Goal: Task Accomplishment & Management: Manage account settings

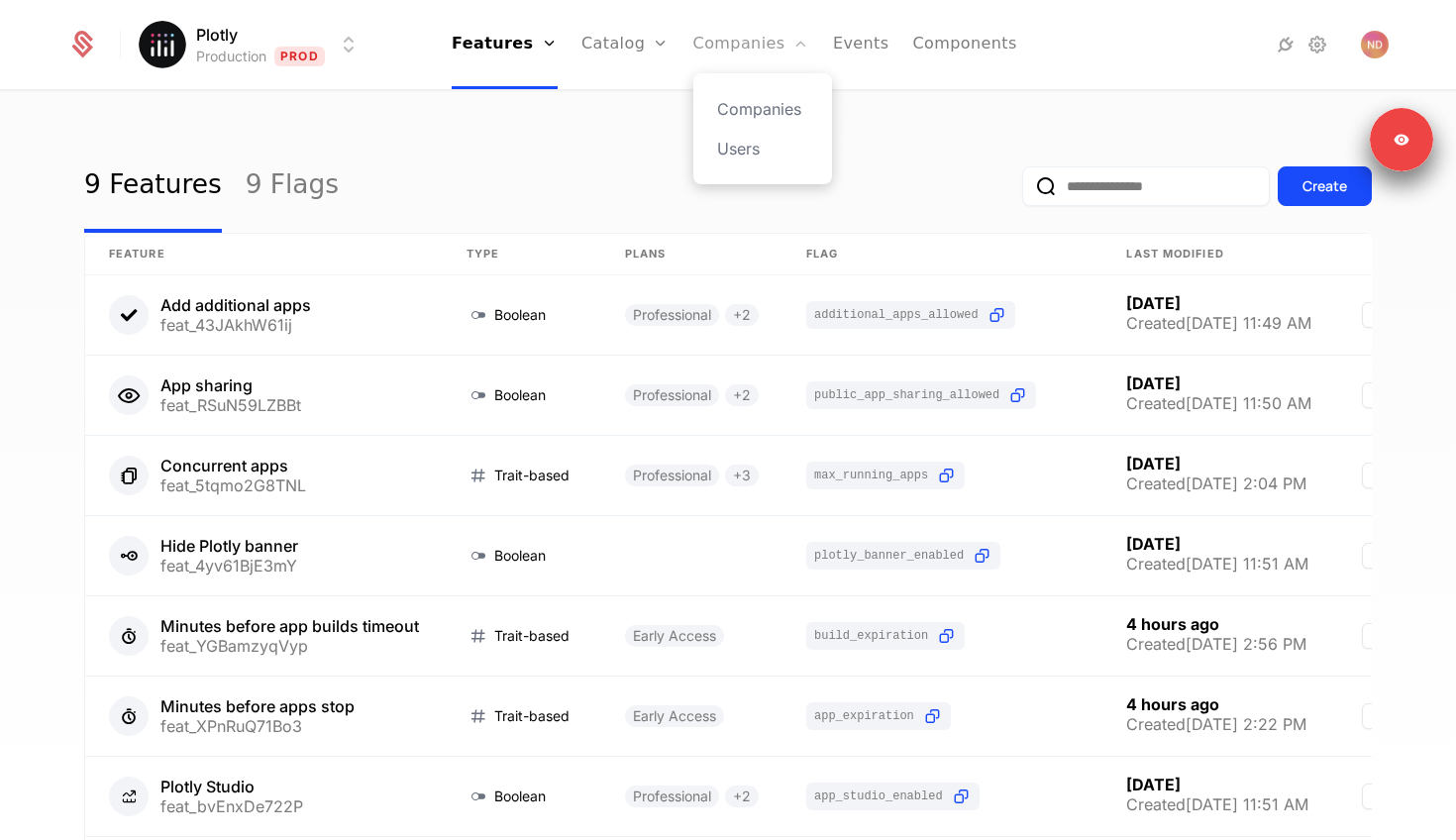
click at [725, 47] on link "Companies" at bounding box center [751, 44] width 116 height 89
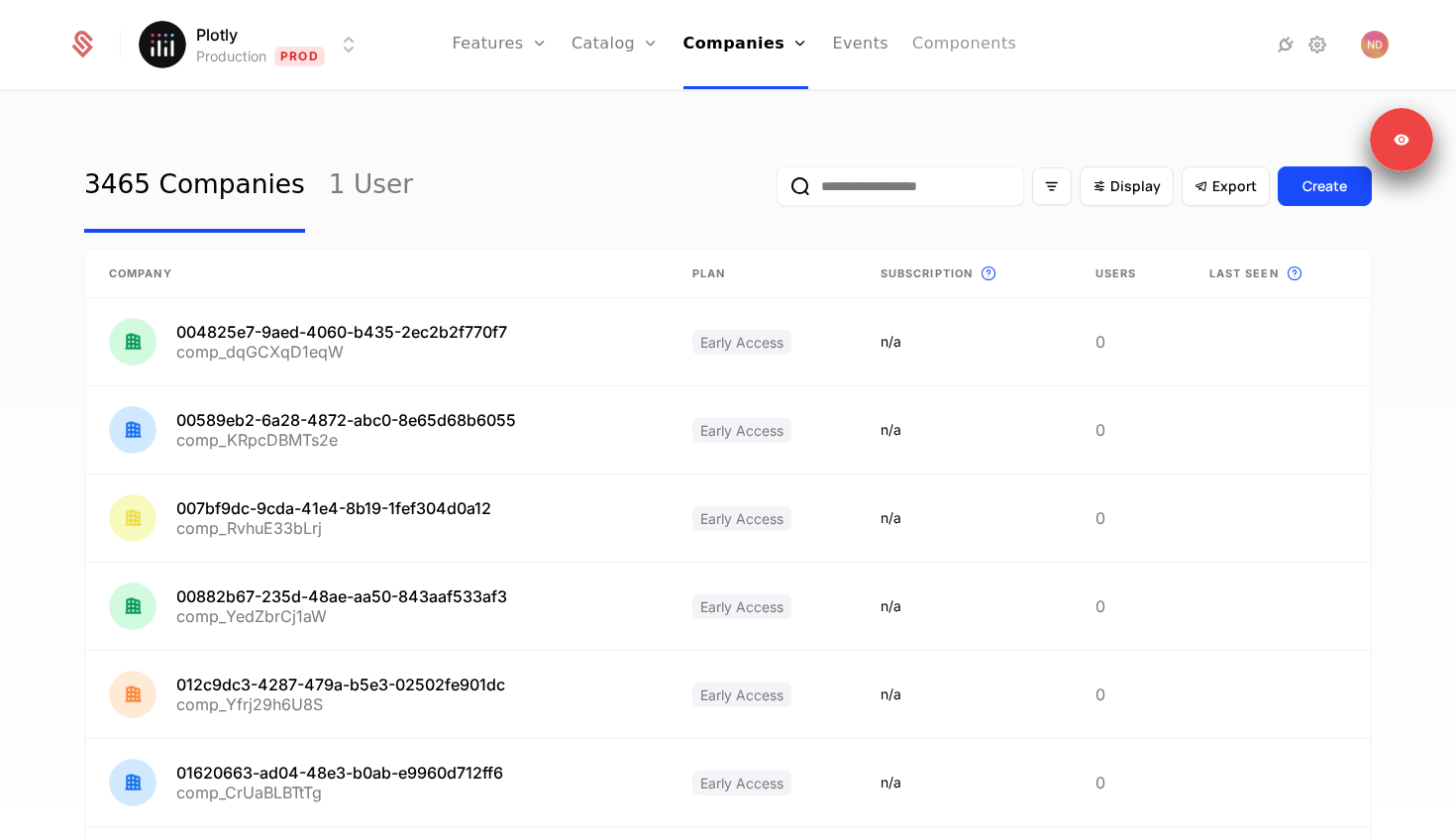
click at [959, 34] on link "Components" at bounding box center [964, 44] width 104 height 89
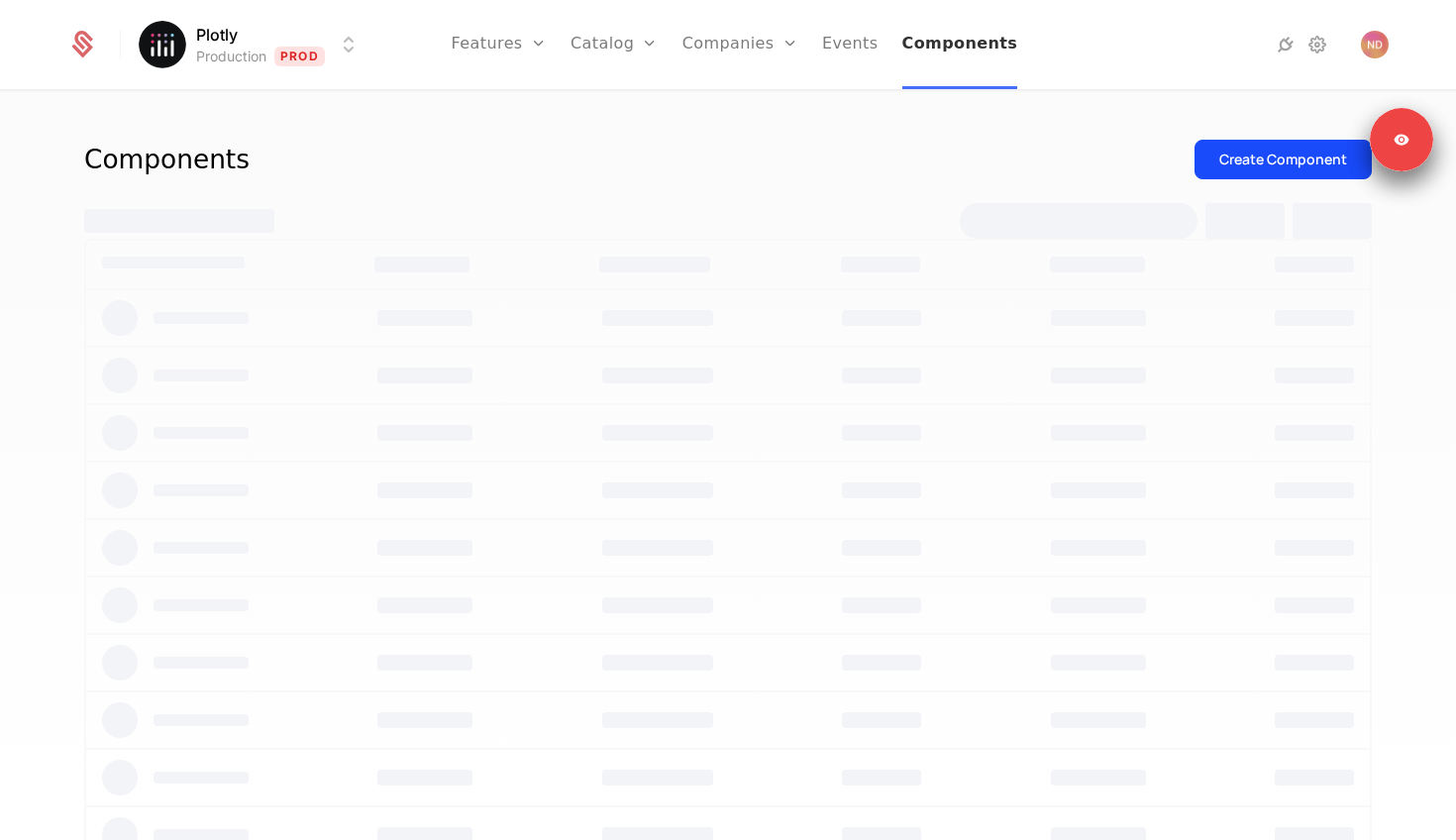
click at [956, 42] on link "Components" at bounding box center [960, 44] width 116 height 89
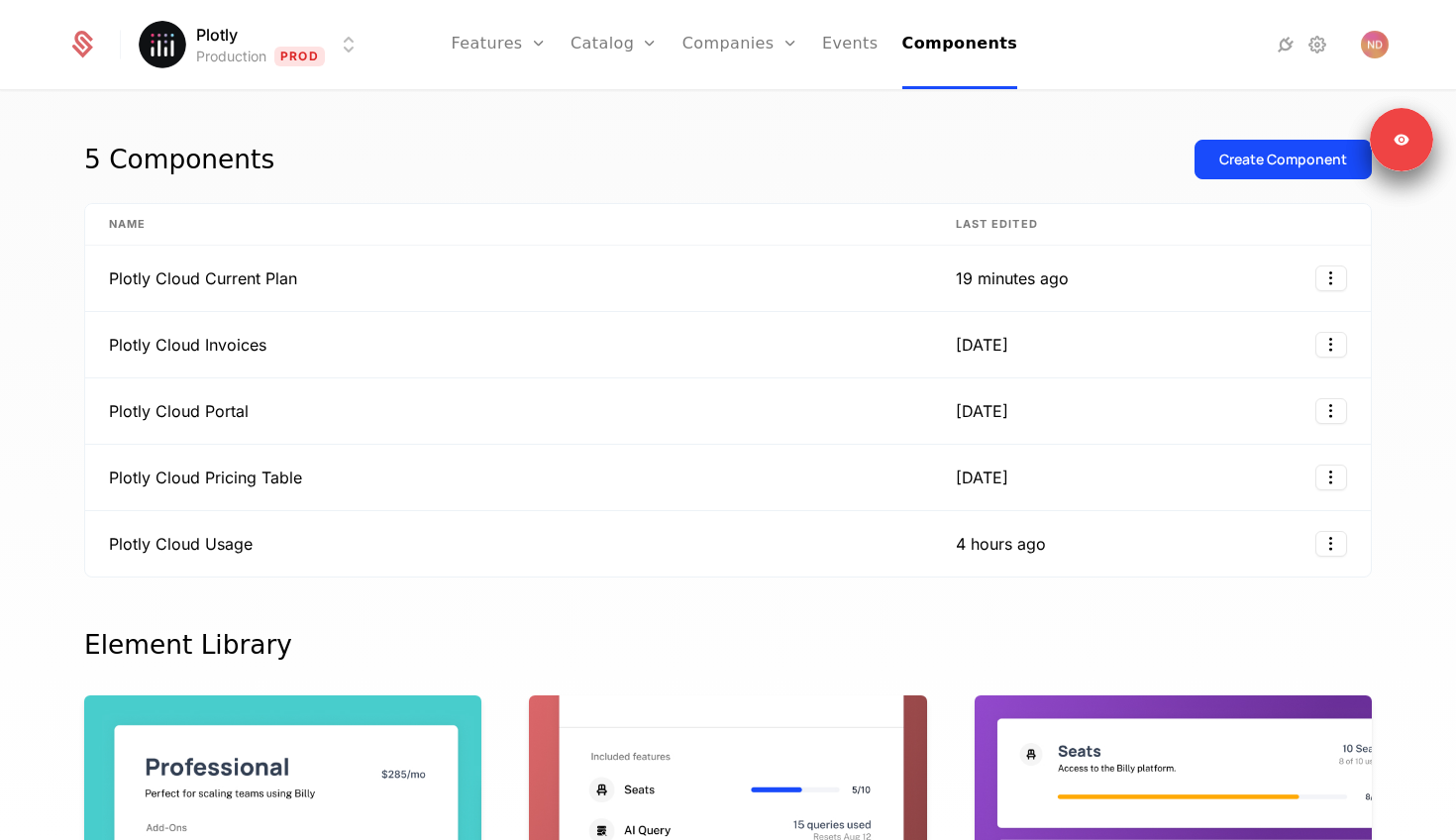
click at [414, 243] on th "Name" at bounding box center [508, 225] width 847 height 42
click at [393, 283] on td "Plotly Cloud Current Plan" at bounding box center [508, 279] width 847 height 66
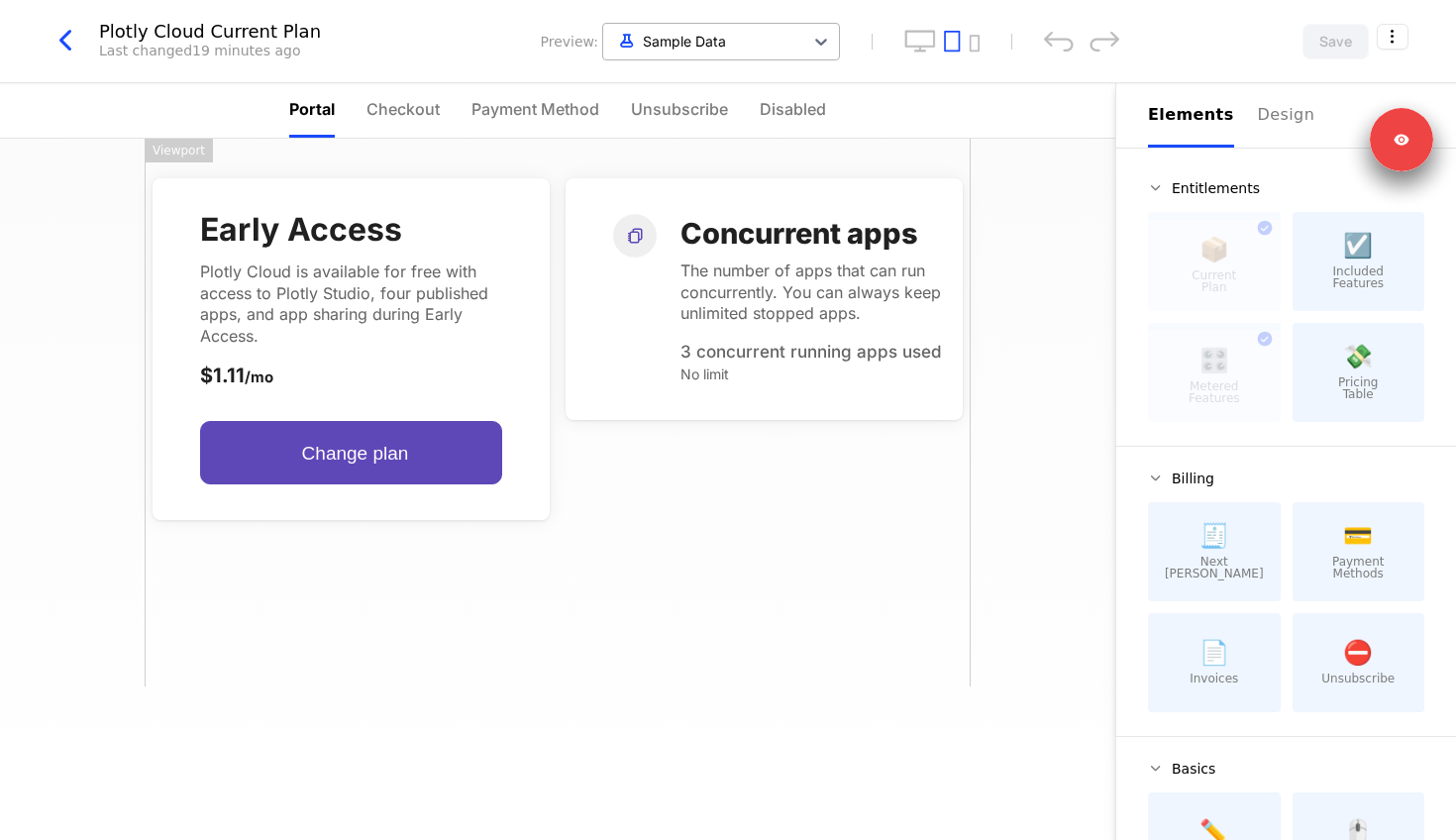
click at [655, 51] on div at bounding box center [703, 41] width 180 height 25
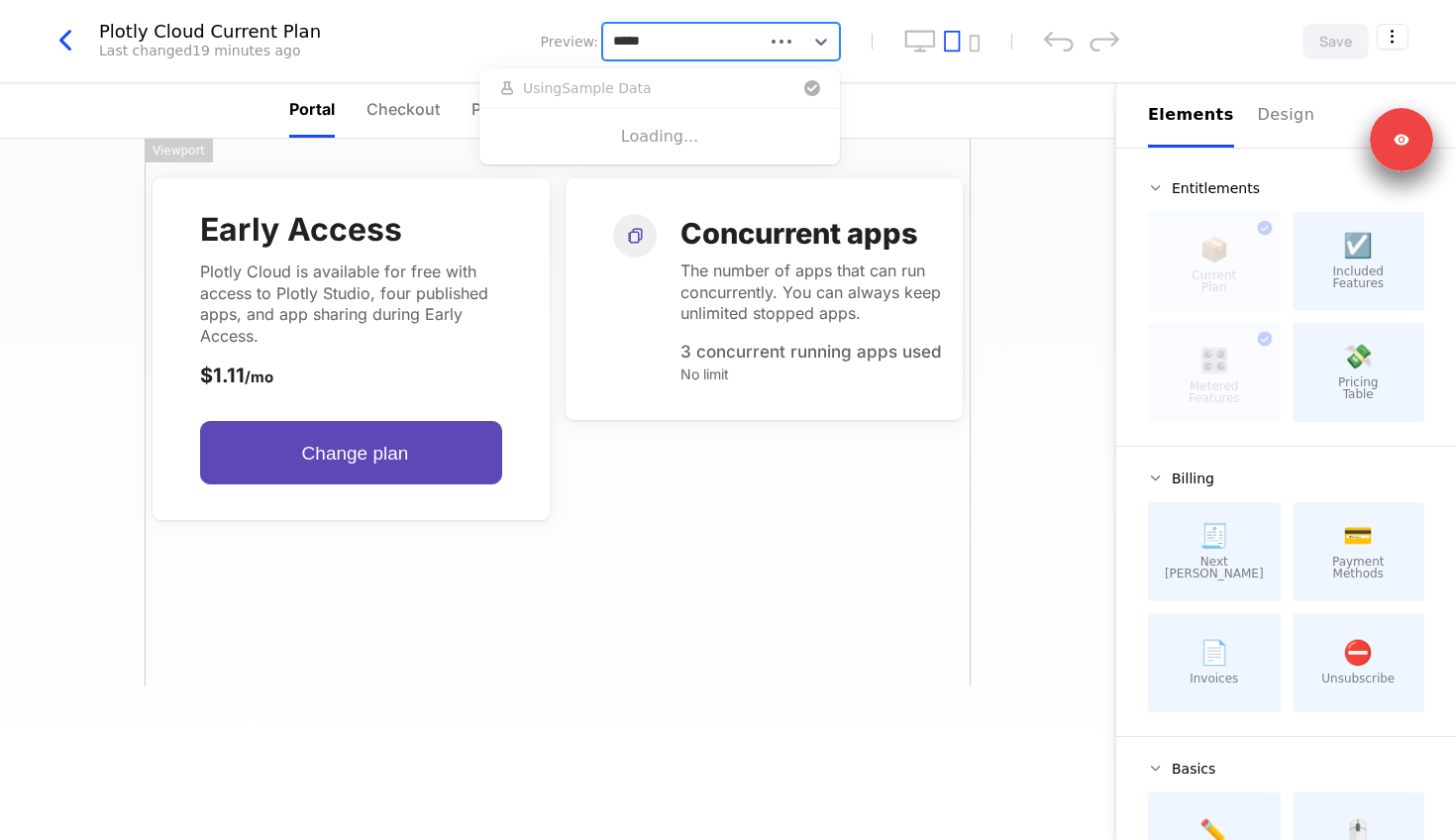
type input "******"
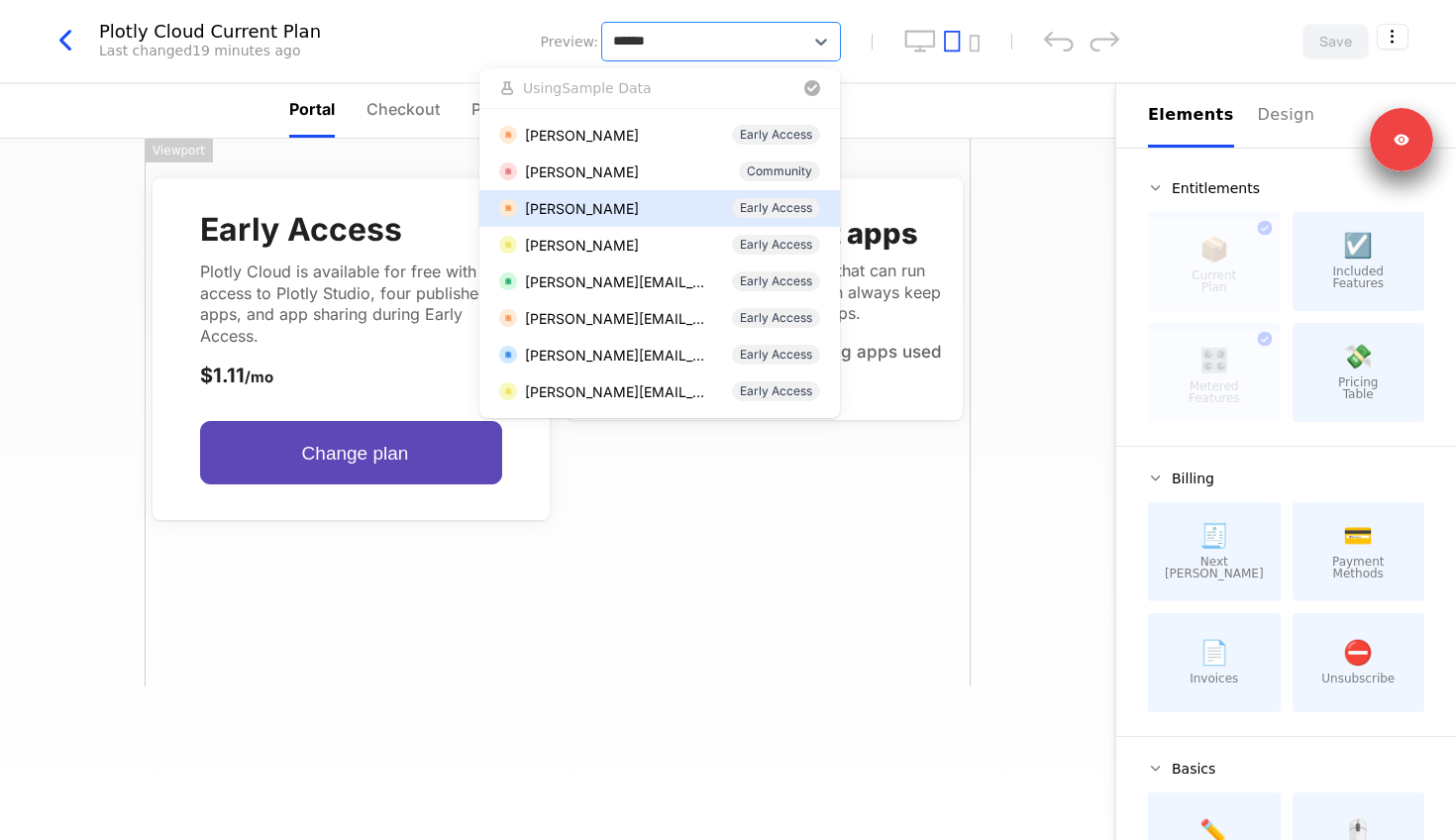
click at [625, 209] on div "Nathan Drezner" at bounding box center [582, 208] width 114 height 21
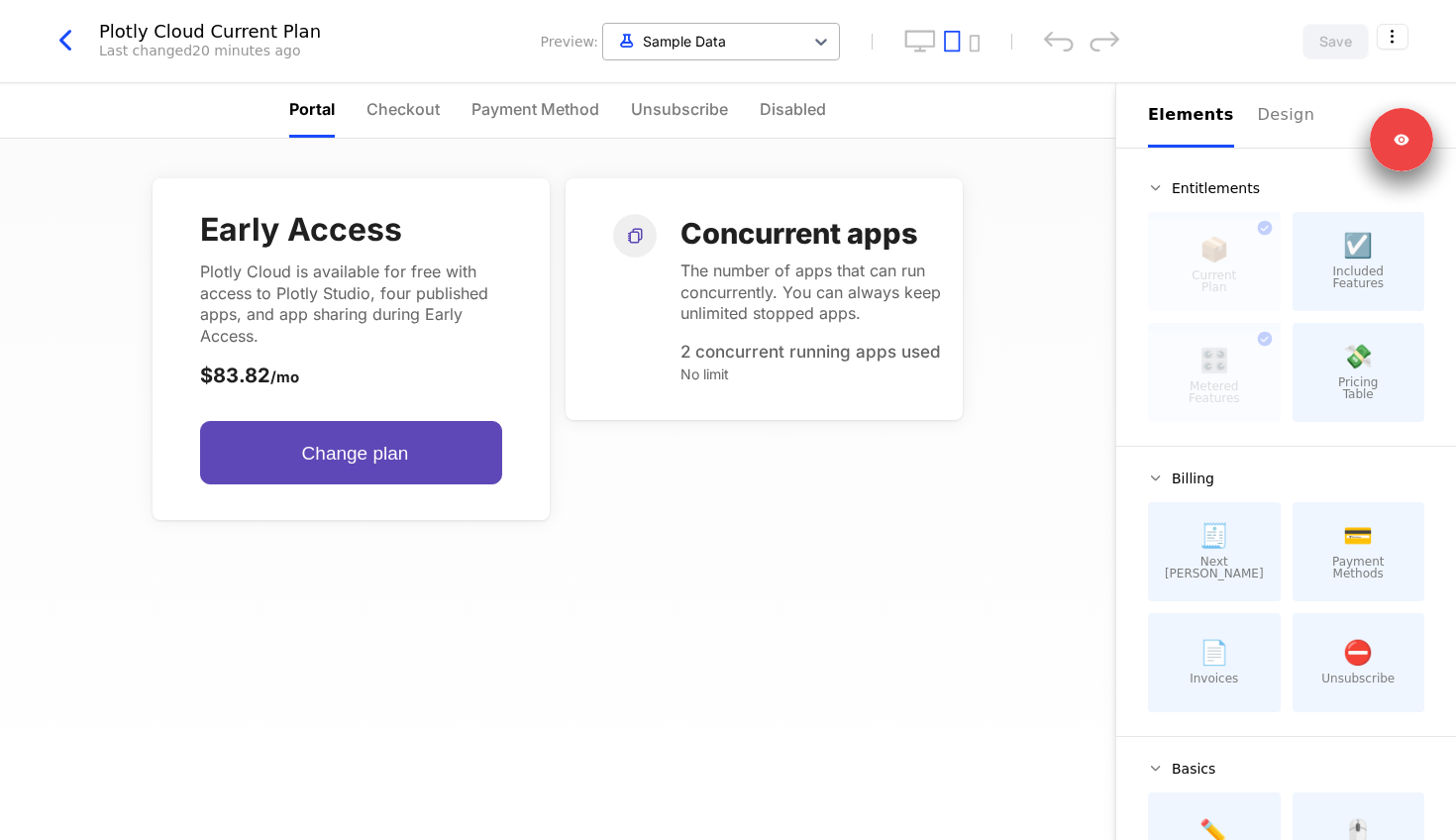
click at [751, 48] on div at bounding box center [703, 41] width 180 height 25
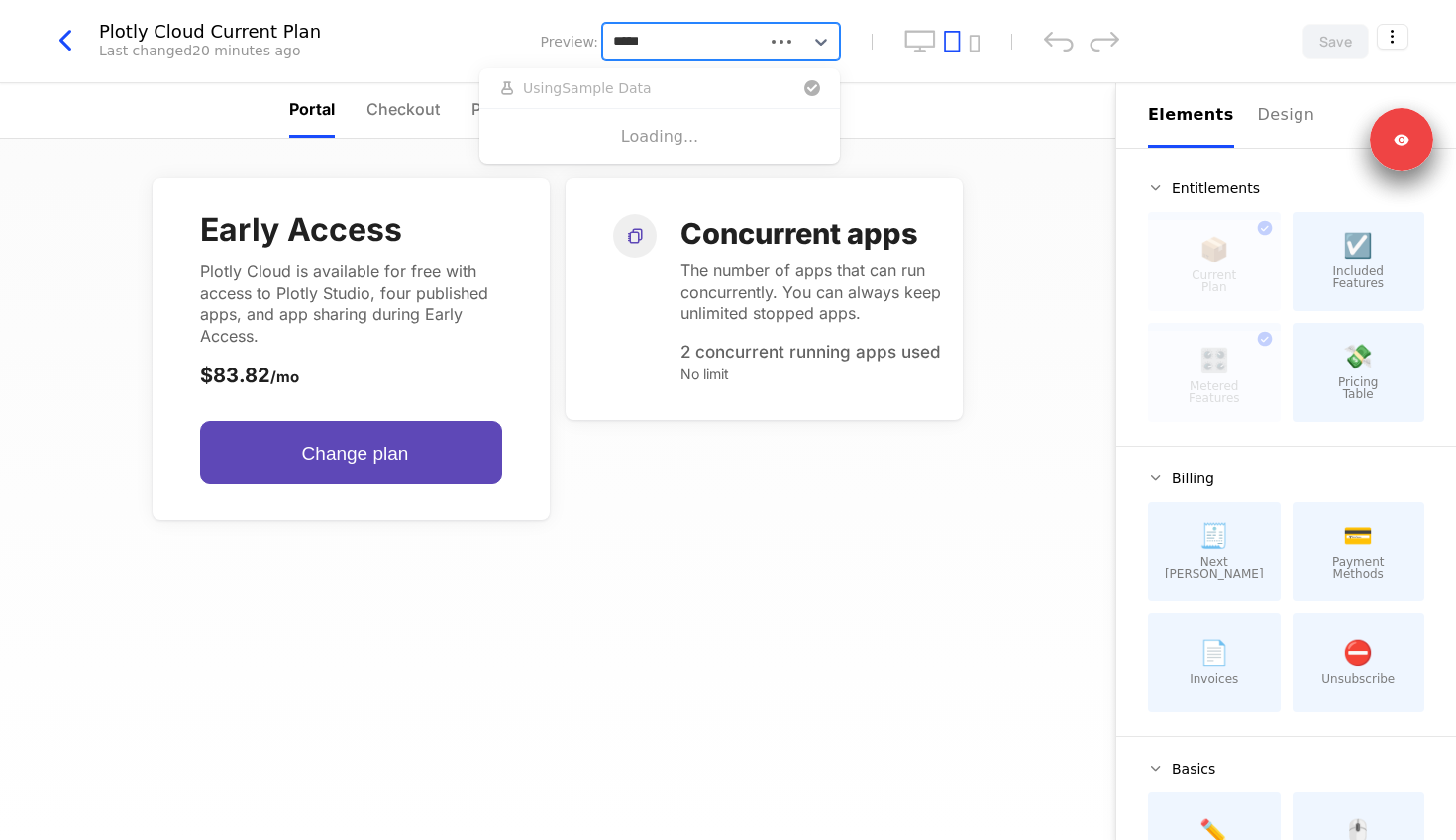
type input "******"
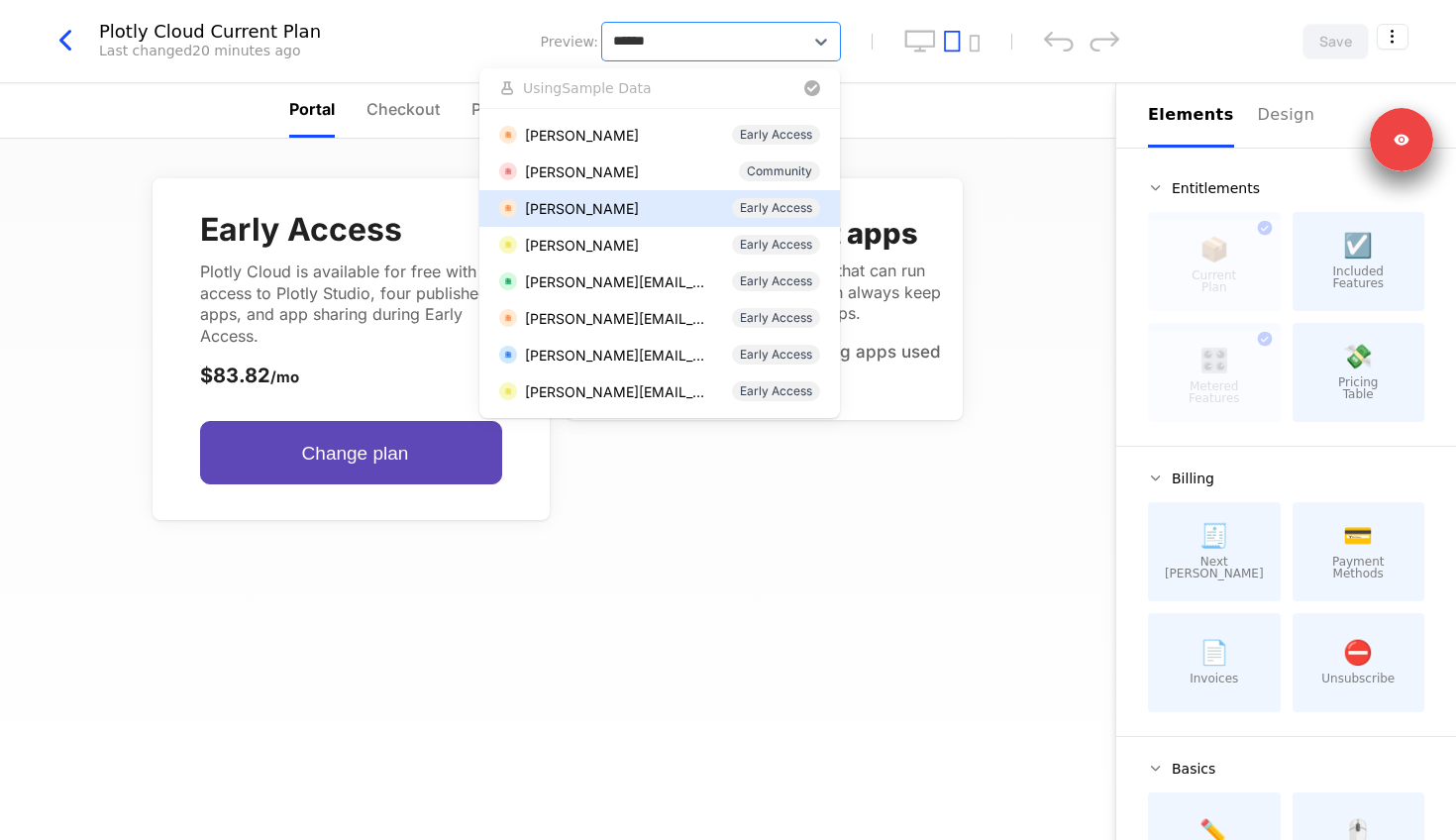
click at [603, 206] on div "Nathan Drezner" at bounding box center [582, 208] width 114 height 21
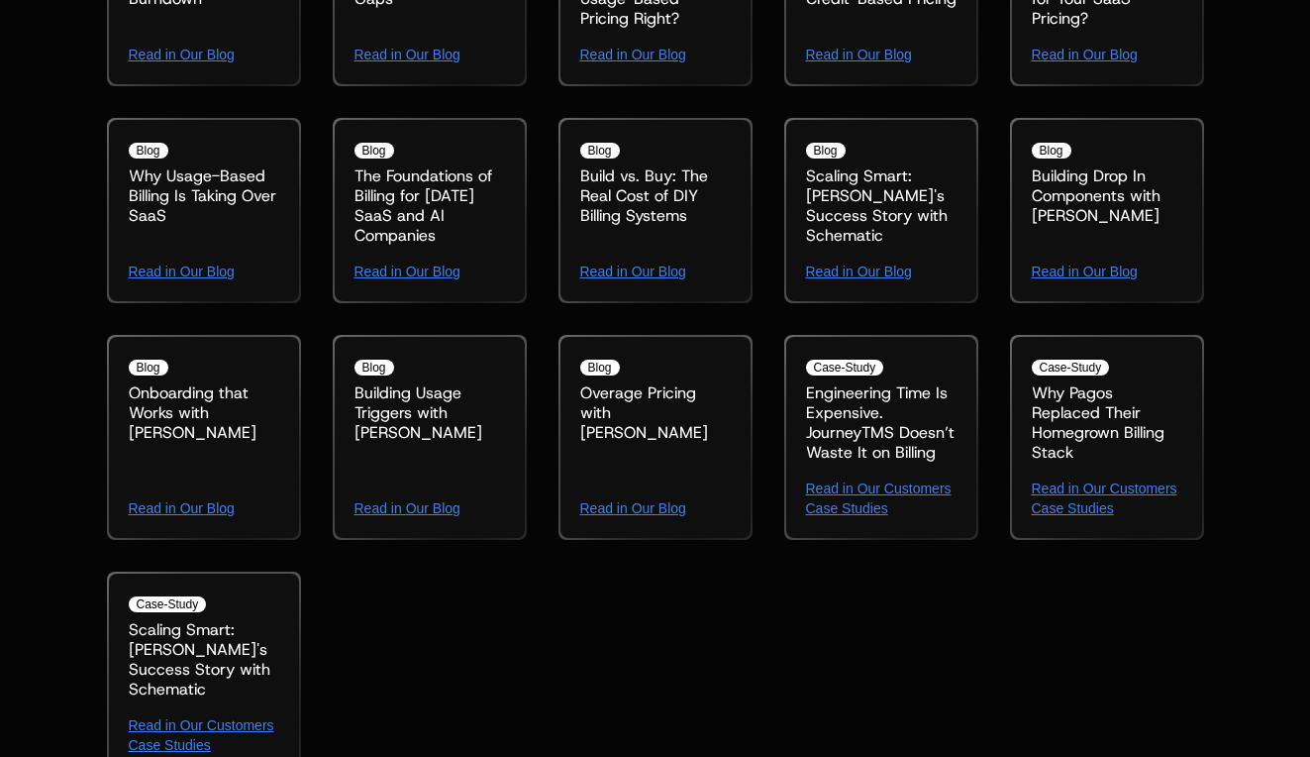
scroll to position [819, 0]
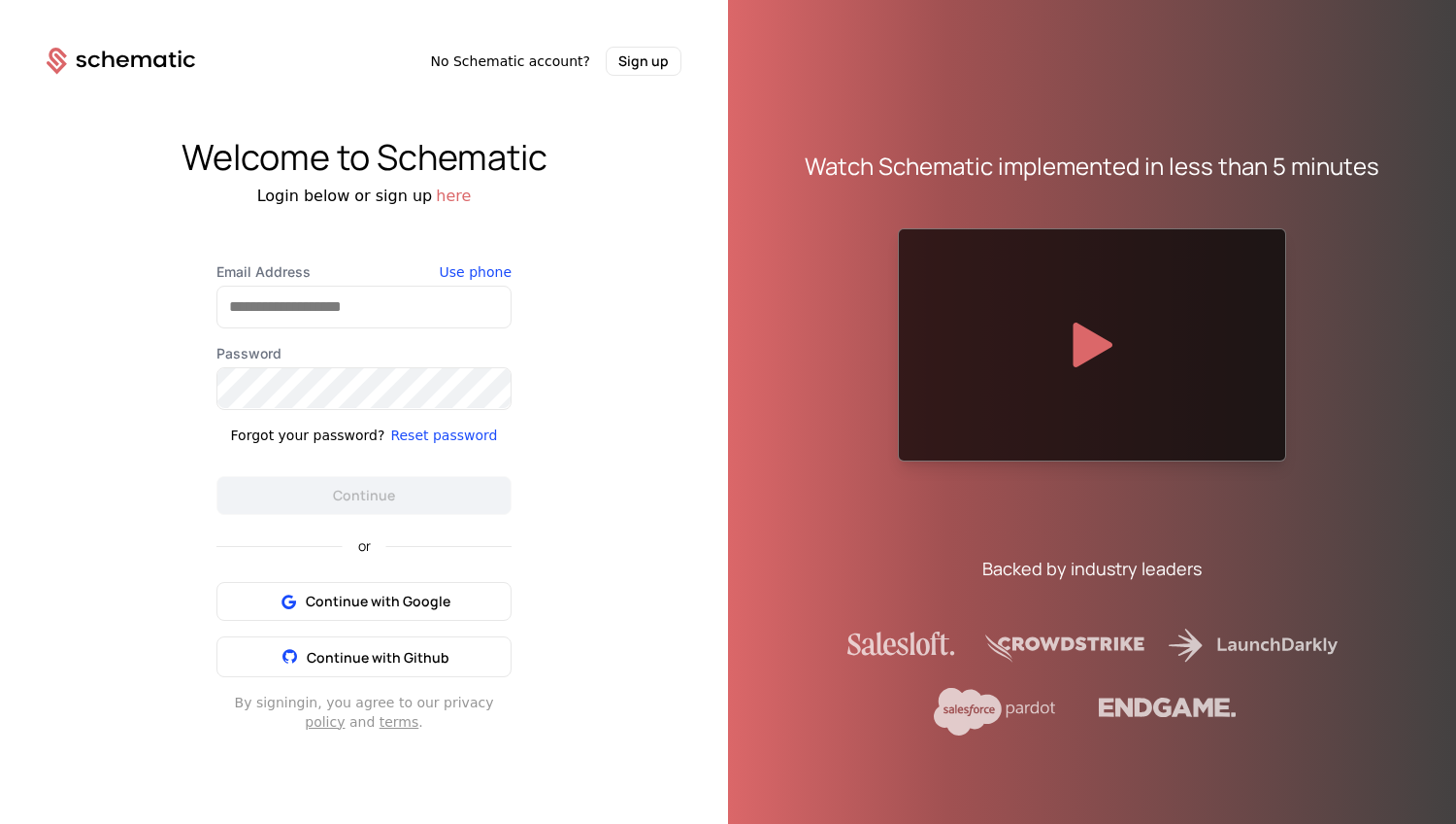
click at [390, 209] on div "Welcome to Schematic Login below or sign up here Email Address Use phone Passwo…" at bounding box center [364, 434] width 728 height 717
click at [93, 67] on icon at bounding box center [122, 62] width 149 height 27
click at [492, 73] on div "No Schematic account? Sign up" at bounding box center [556, 62] width 251 height 29
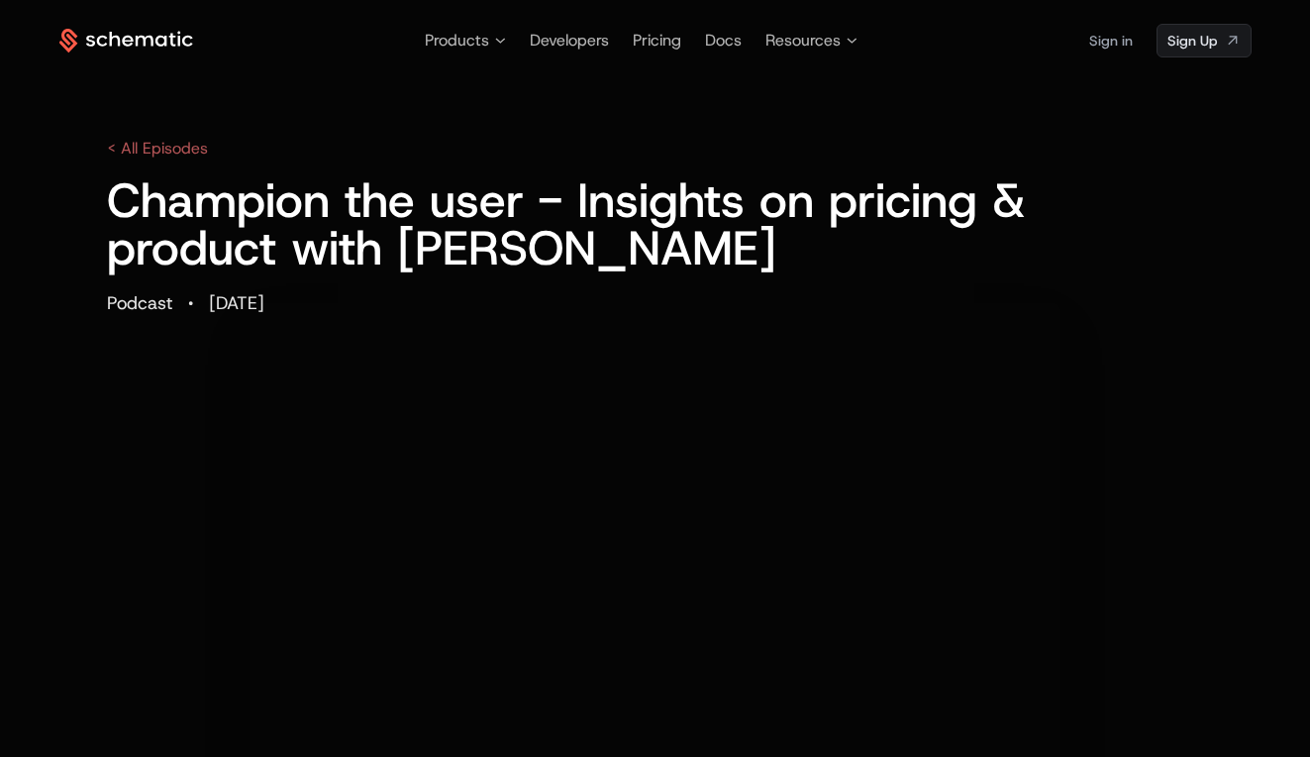
click at [152, 152] on link "< All Episodes" at bounding box center [157, 148] width 101 height 21
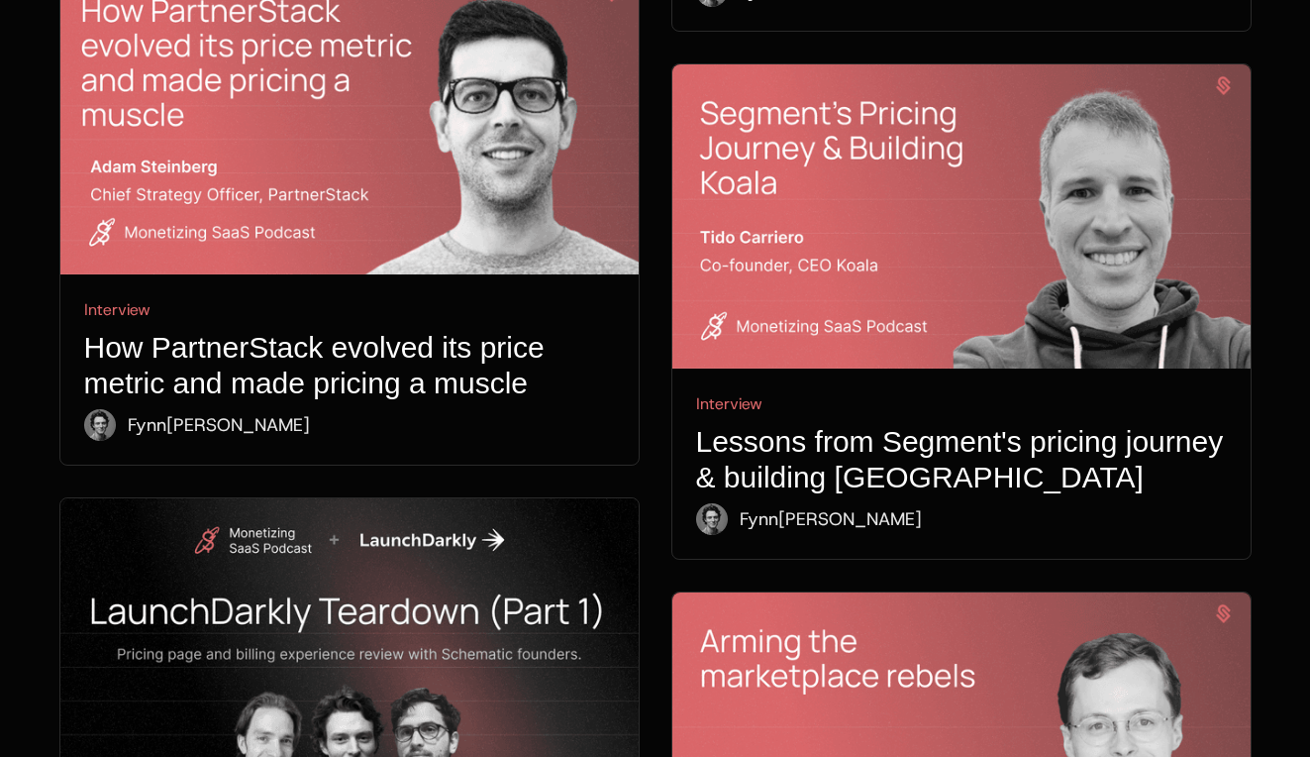
scroll to position [3213, 0]
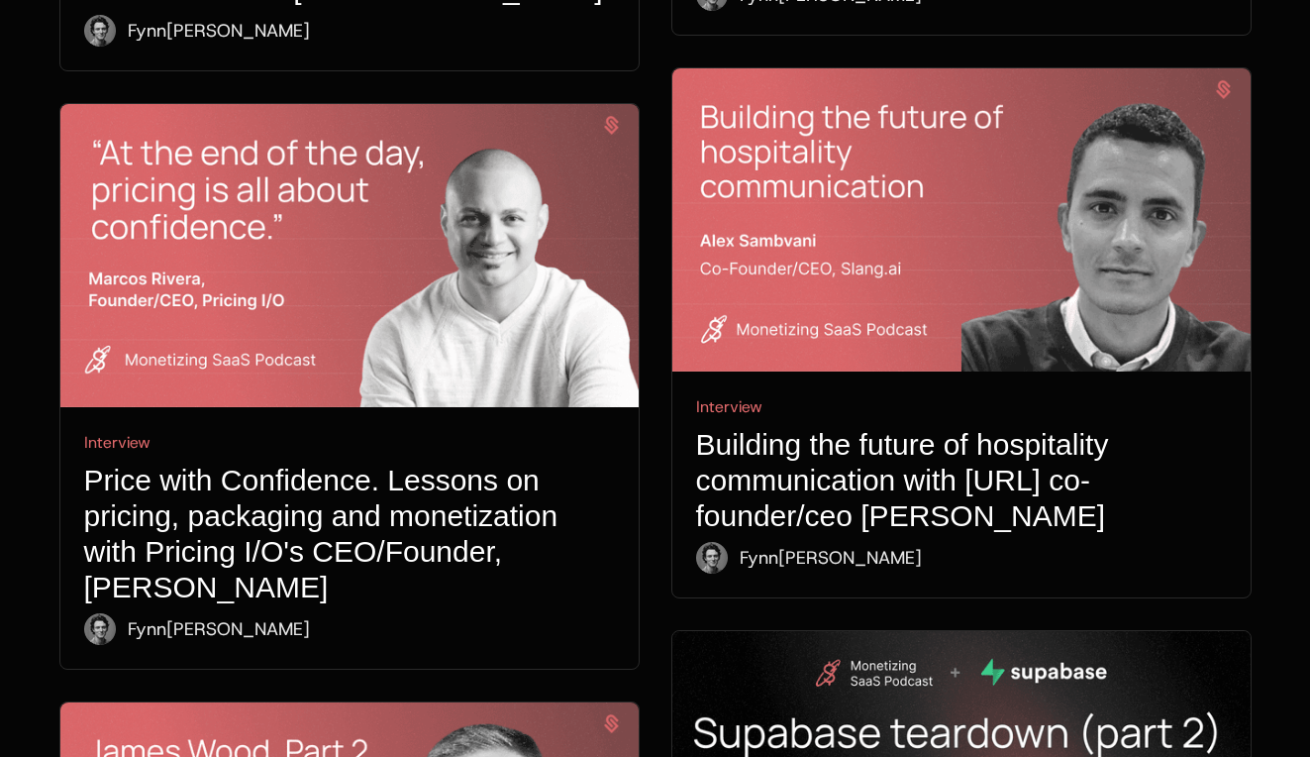
scroll to position [3078, 0]
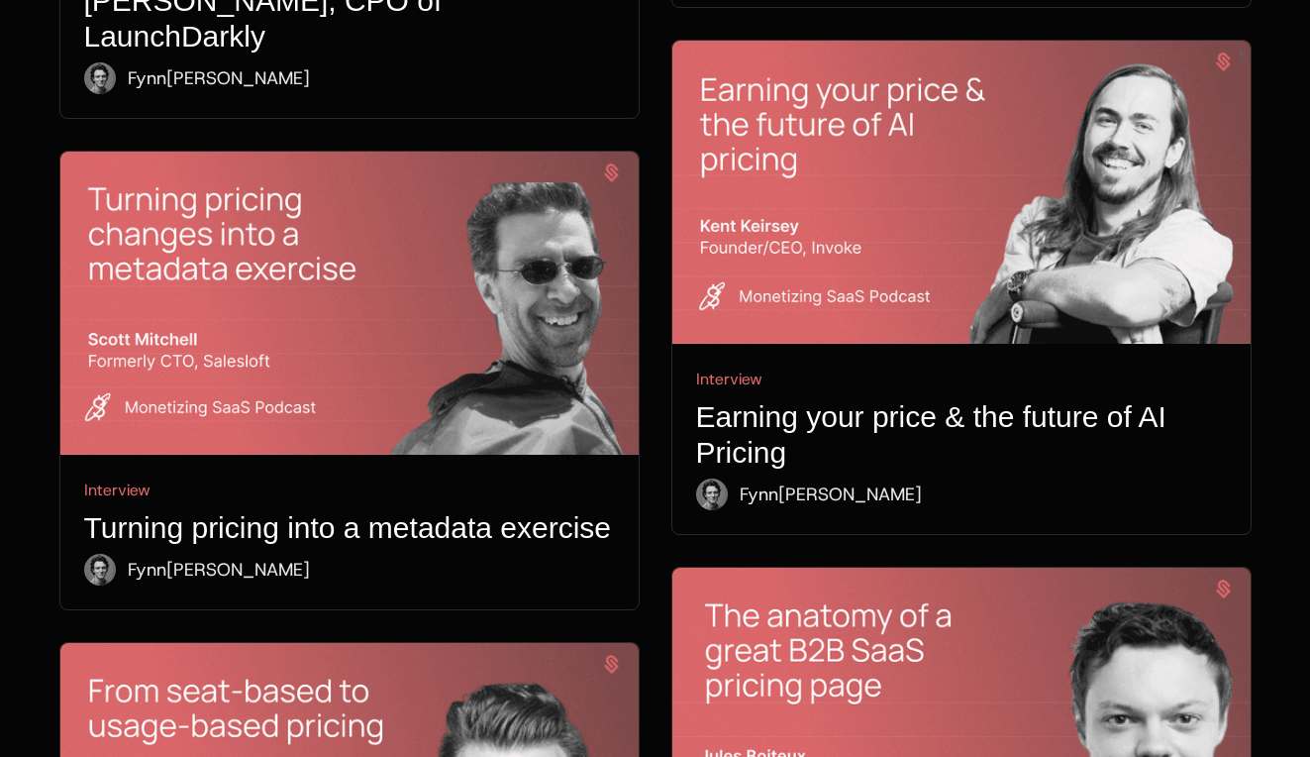
scroll to position [3055, 0]
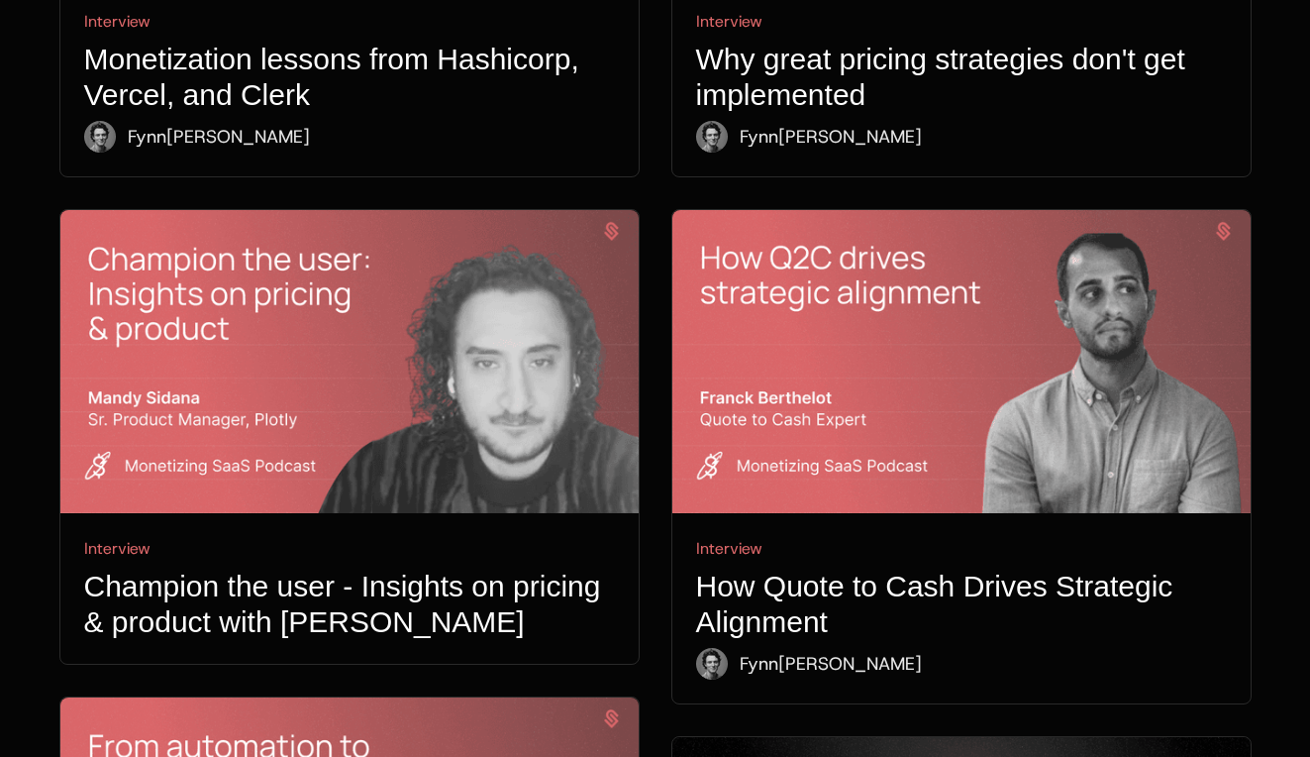
scroll to position [1161, 0]
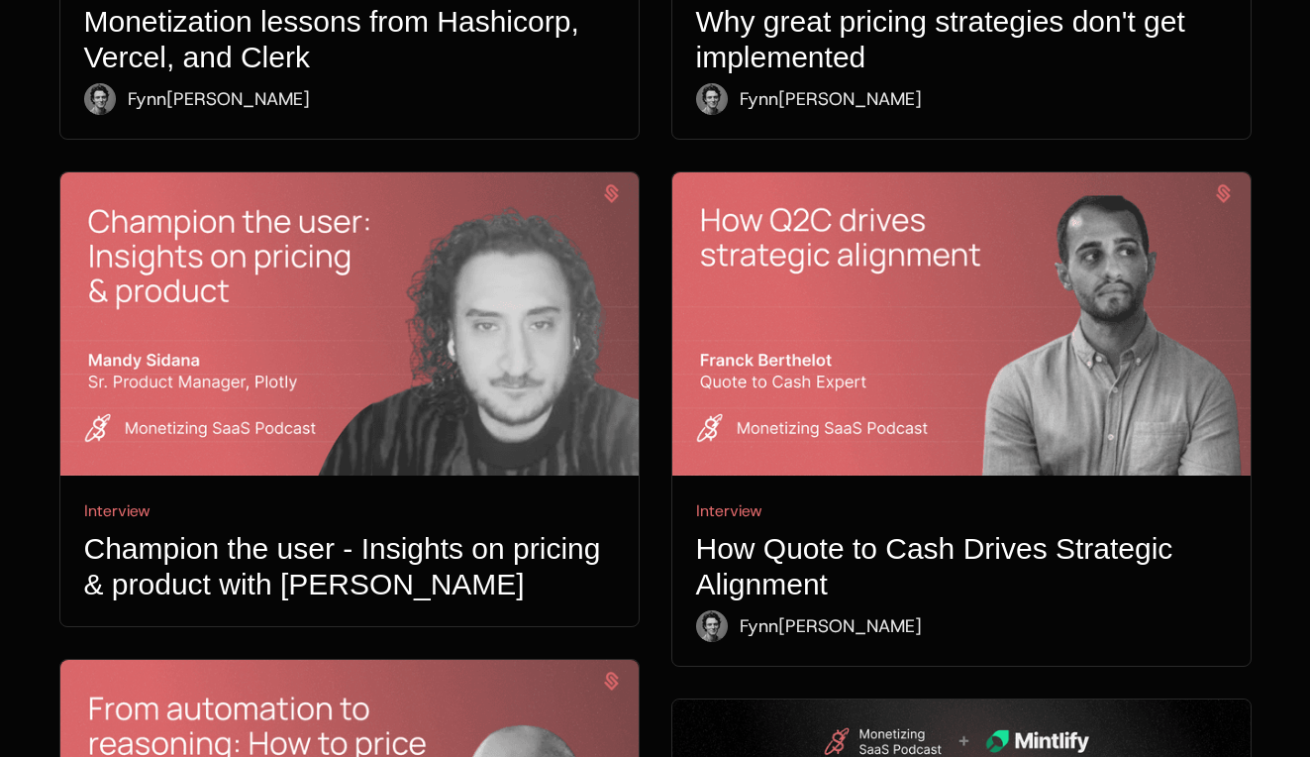
click at [239, 339] on img at bounding box center [349, 324] width 578 height 304
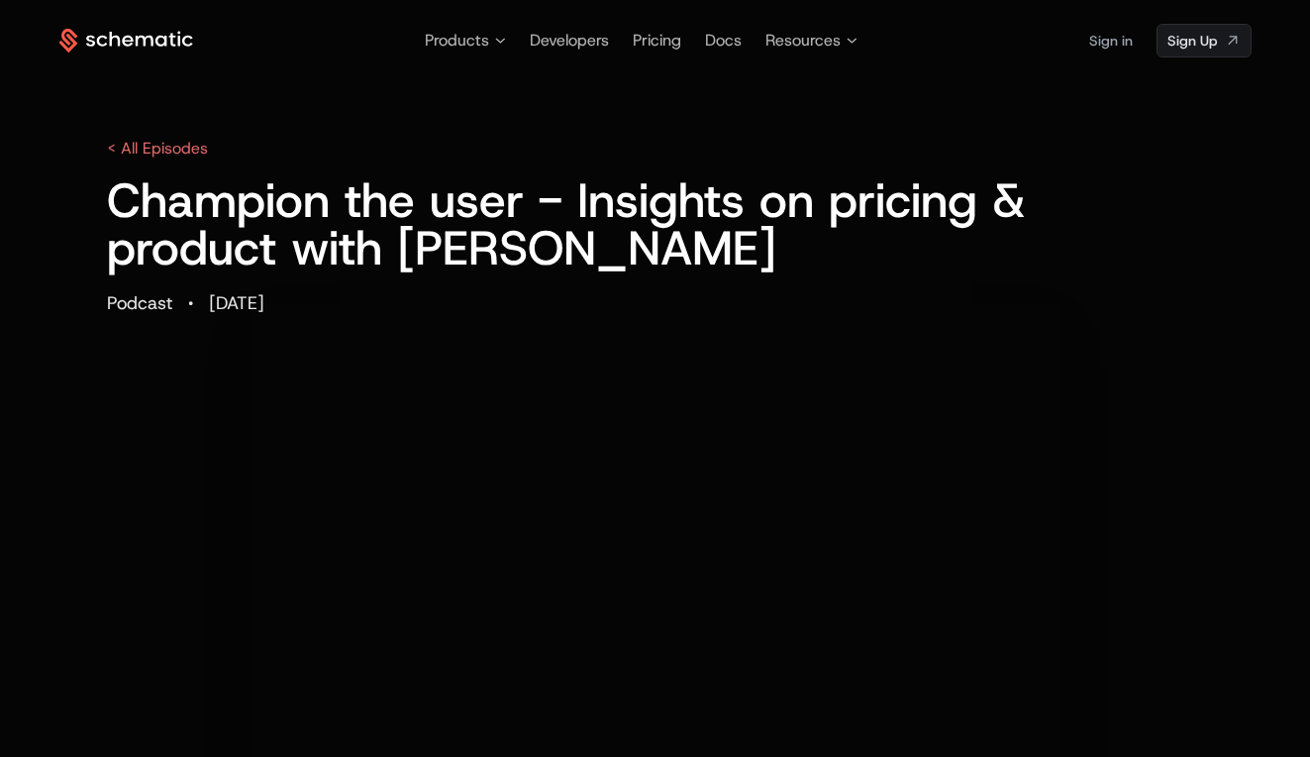
click at [175, 159] on div "< All Episodes" at bounding box center [655, 149] width 1192 height 24
click at [175, 155] on link "< All Episodes" at bounding box center [157, 148] width 101 height 21
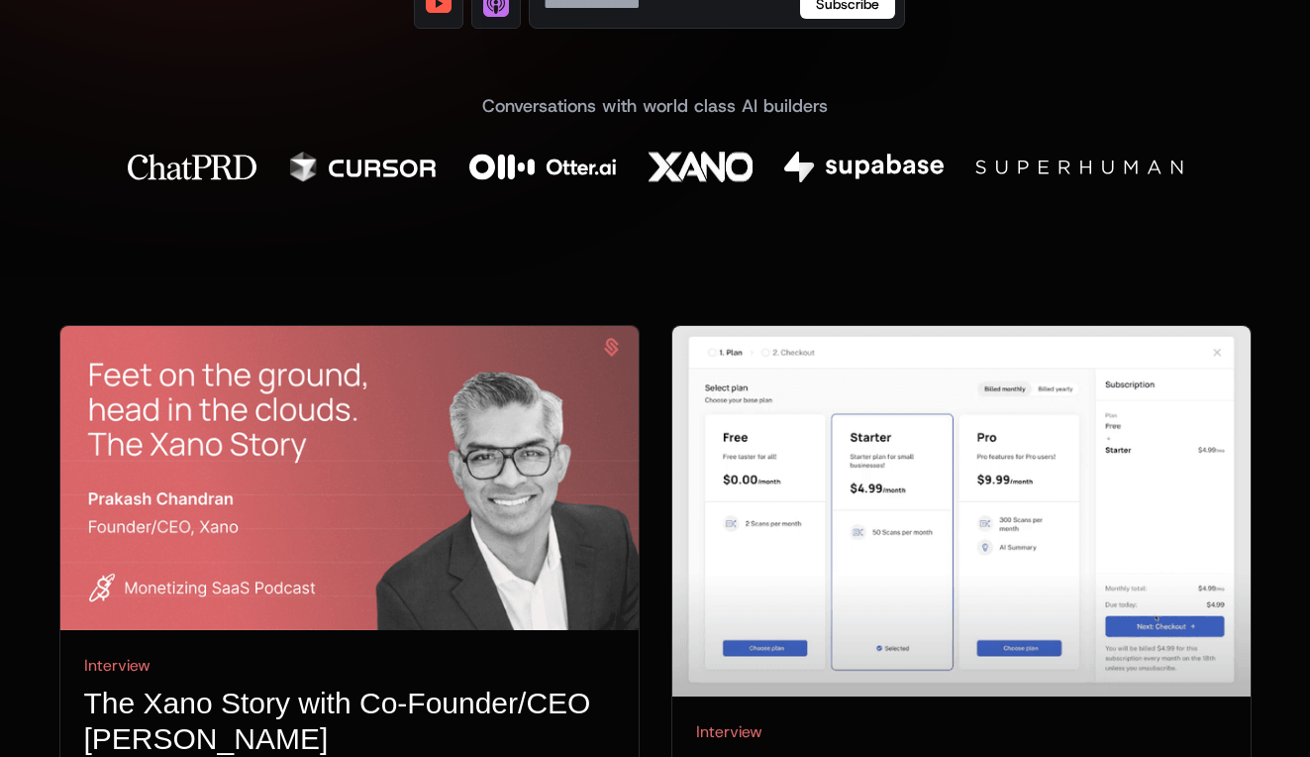
scroll to position [194, 0]
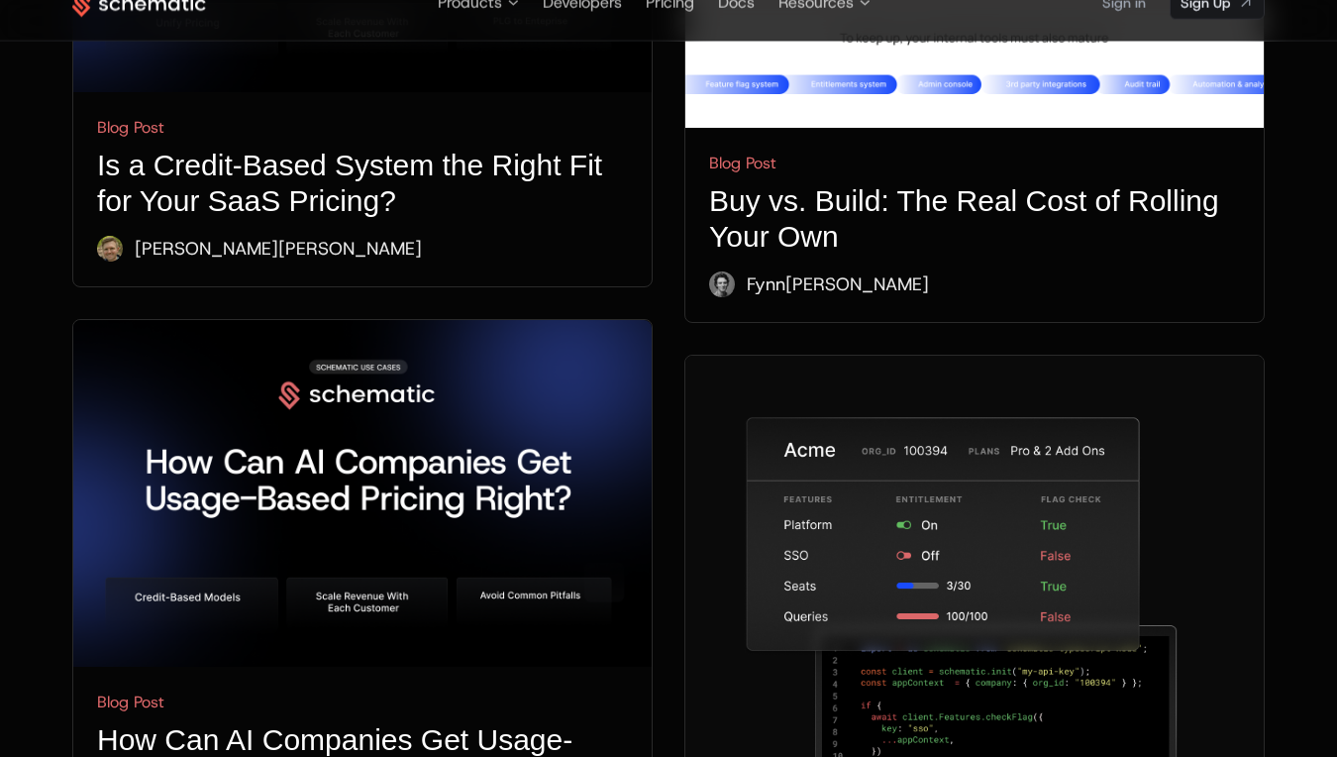
scroll to position [2187, 0]
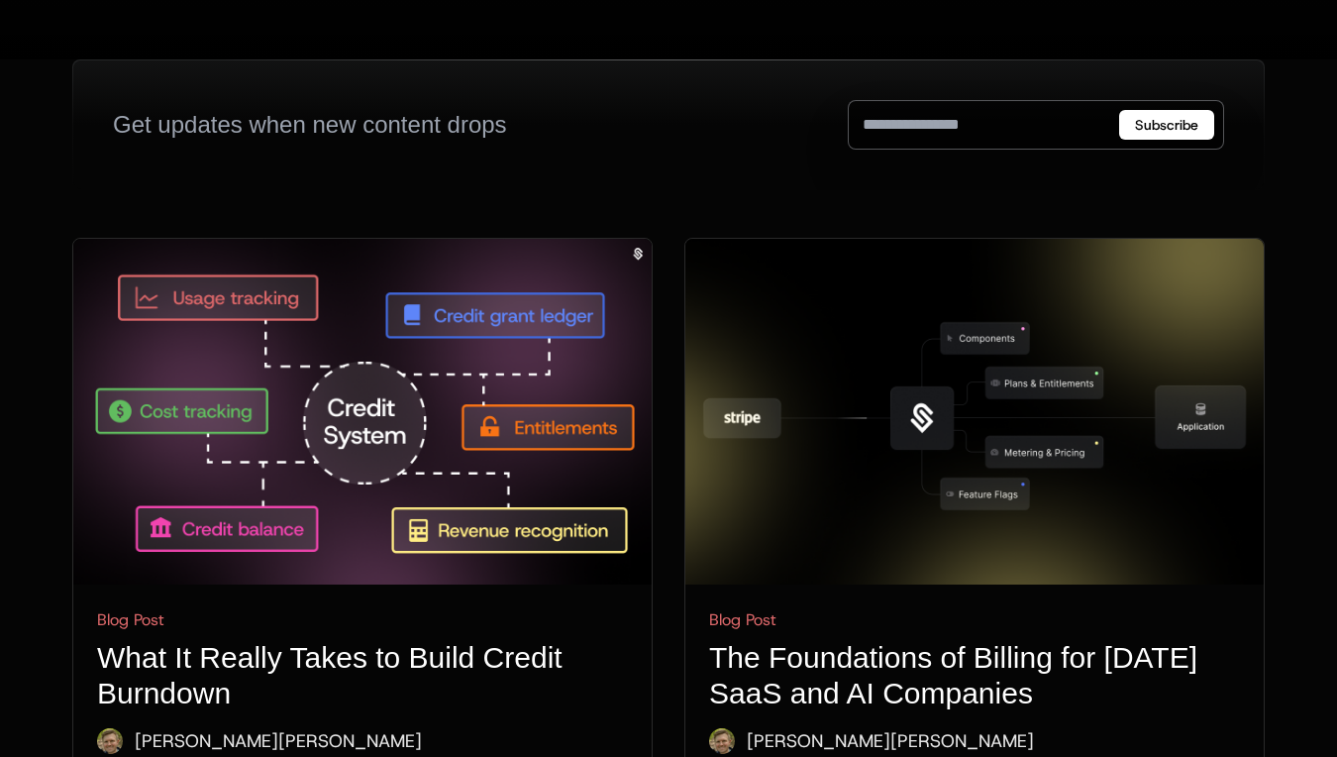
scroll to position [392, 0]
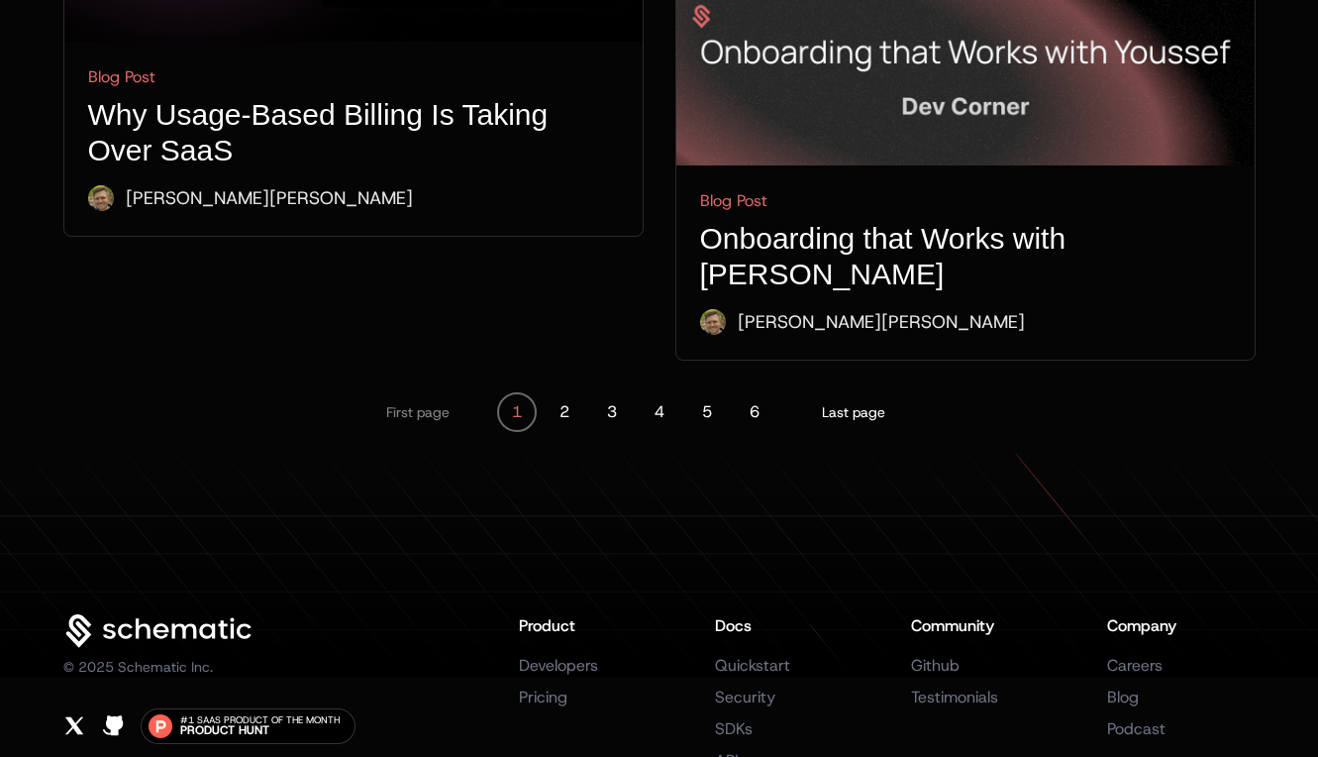
scroll to position [3581, 0]
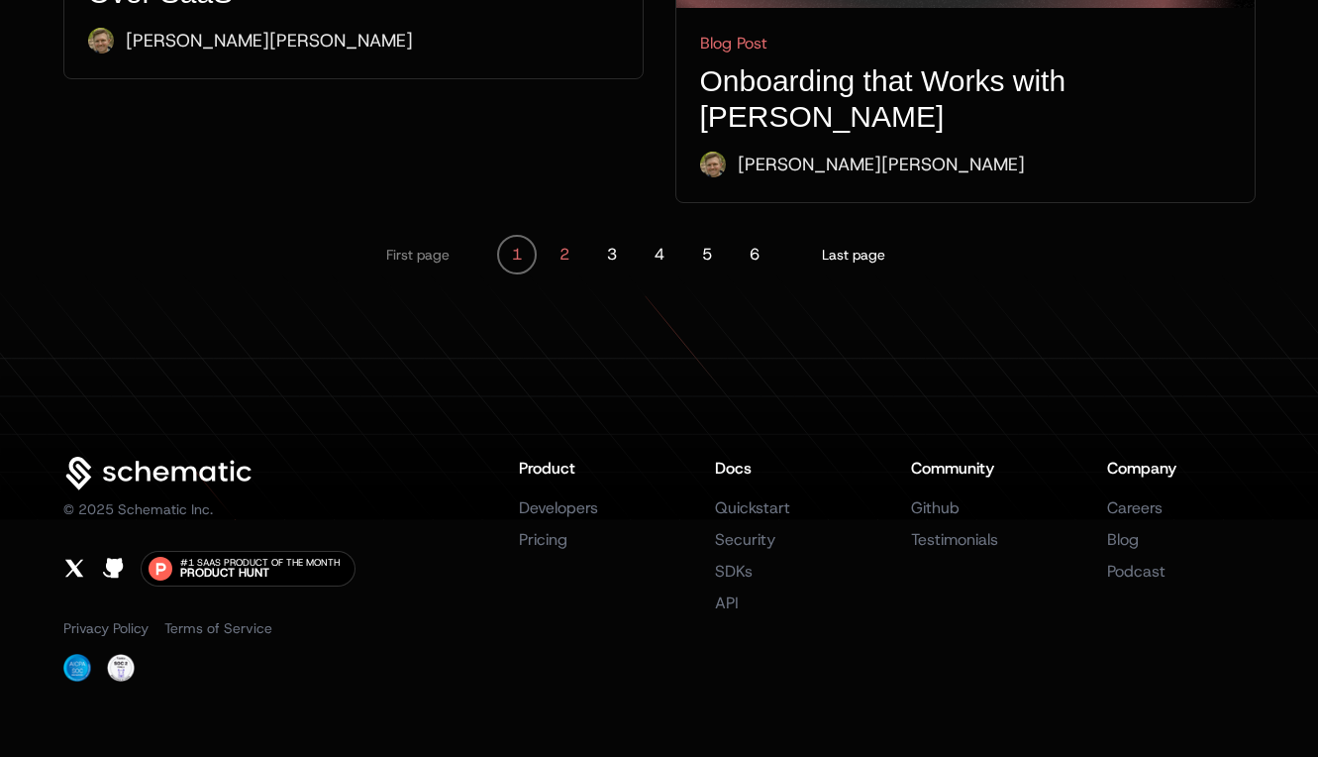
click at [568, 235] on button "2" at bounding box center [565, 255] width 40 height 40
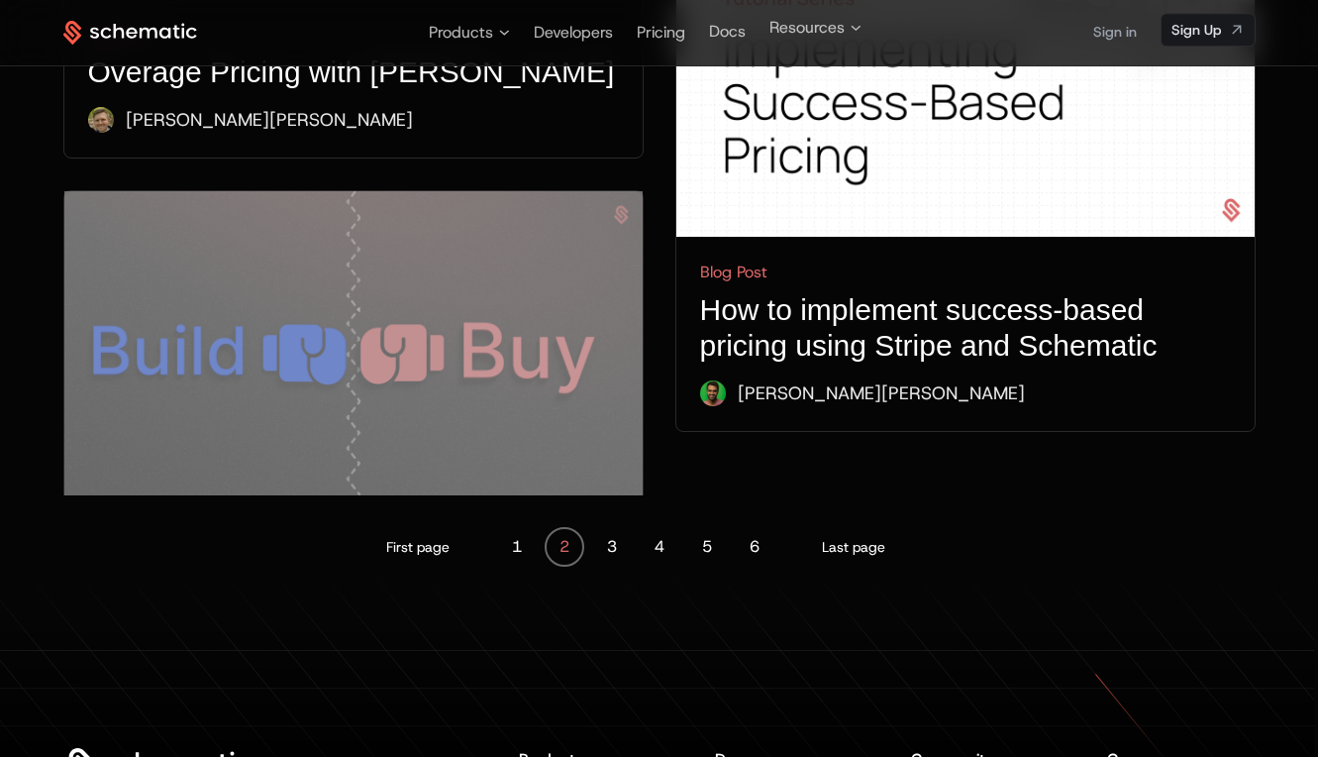
scroll to position [2819, 0]
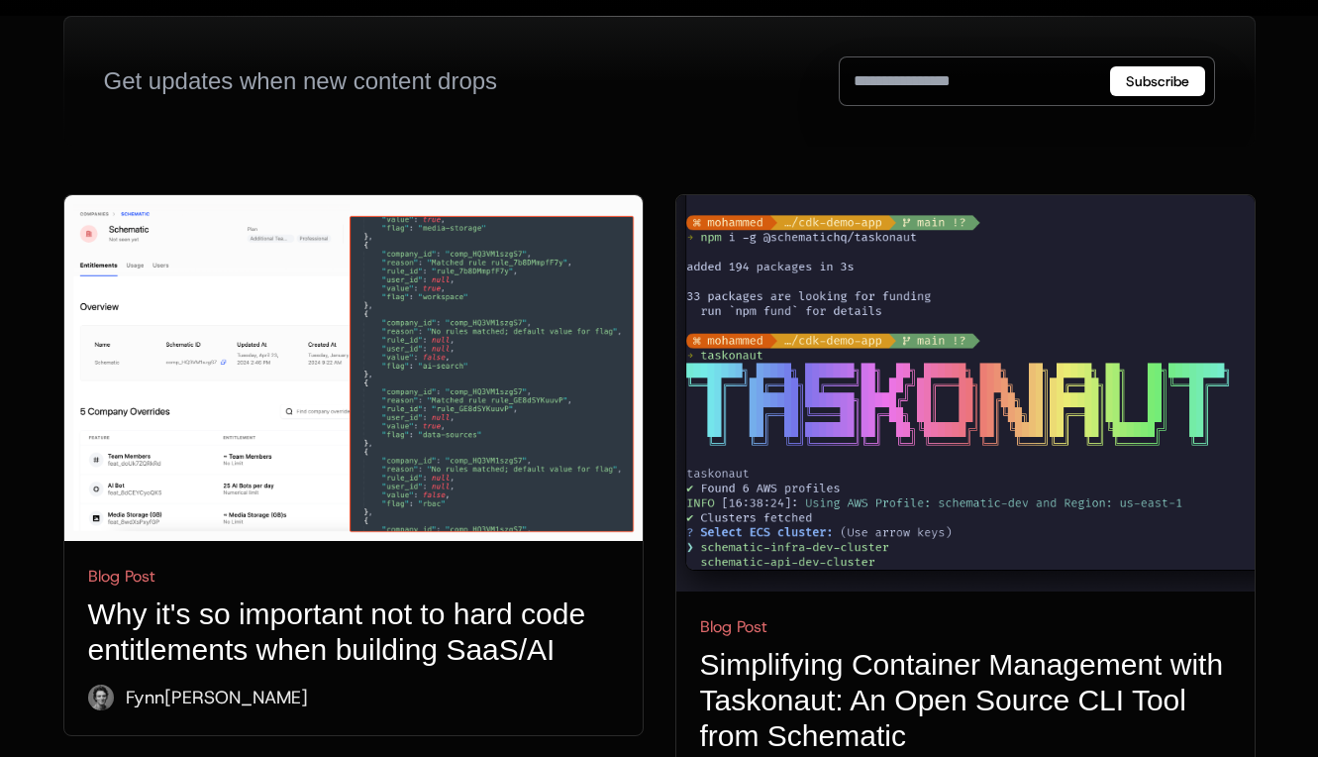
scroll to position [266, 0]
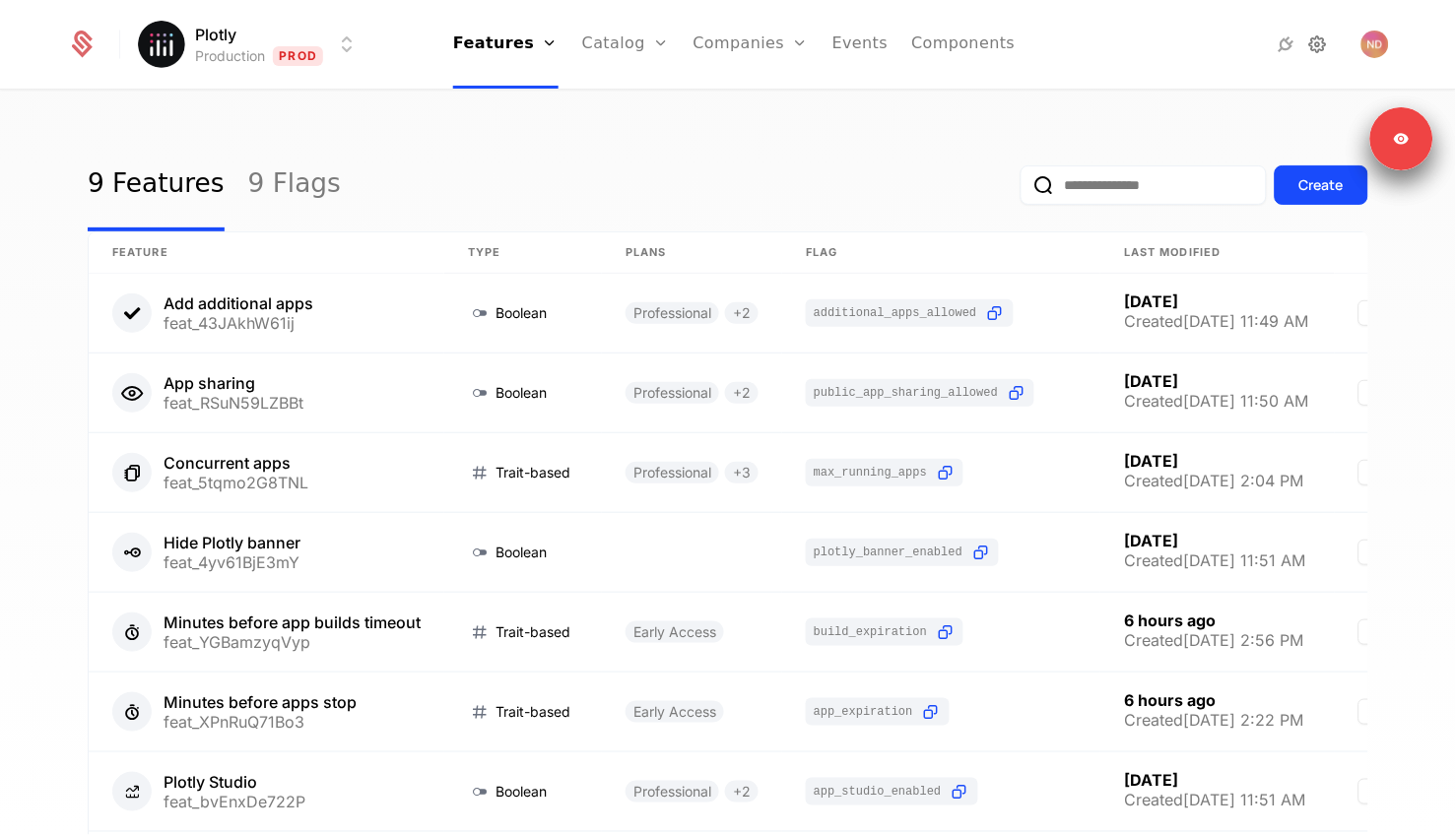
click at [1323, 49] on icon at bounding box center [1318, 45] width 24 height 24
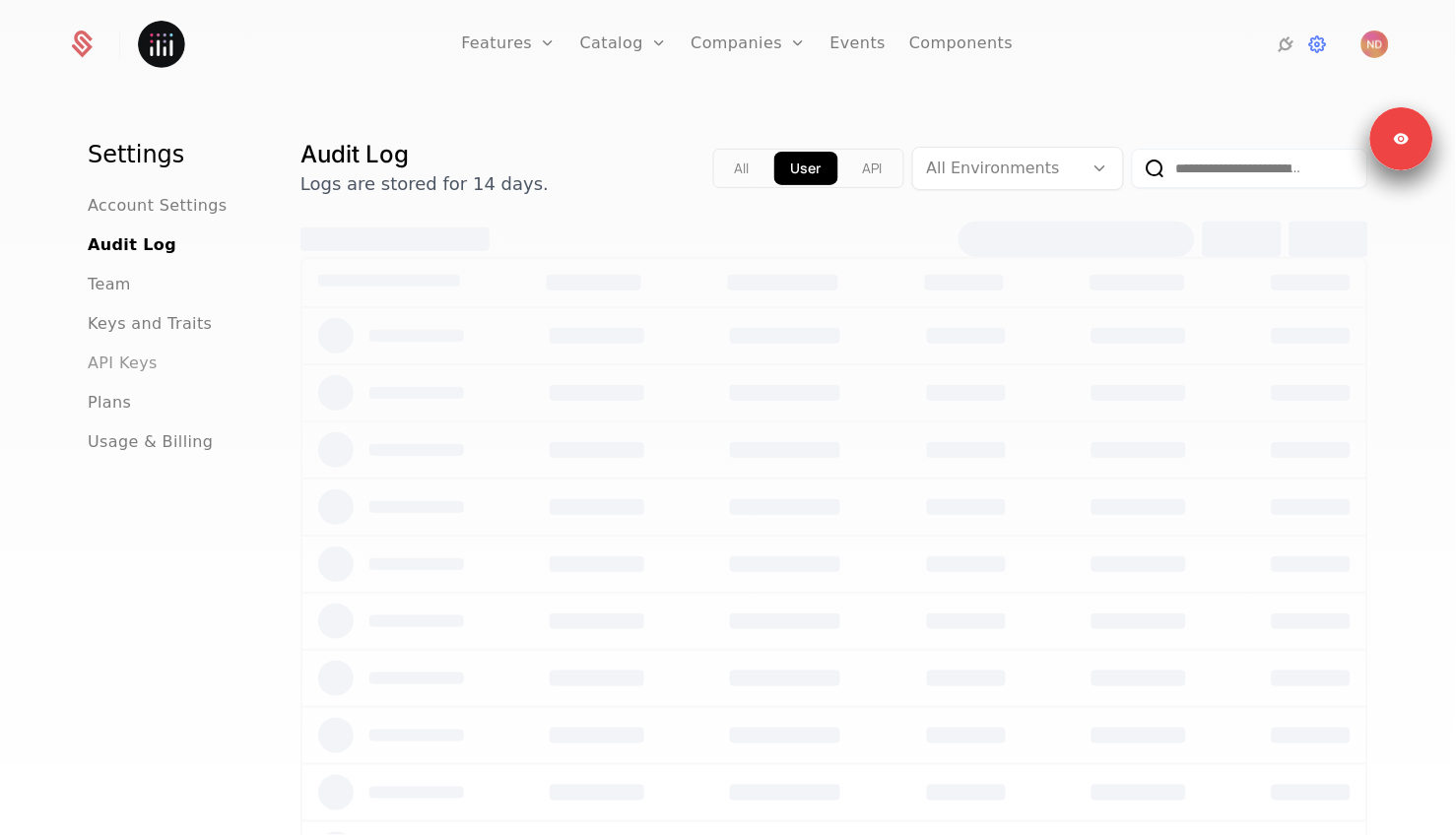
click at [148, 363] on span "API Keys" at bounding box center [122, 364] width 70 height 24
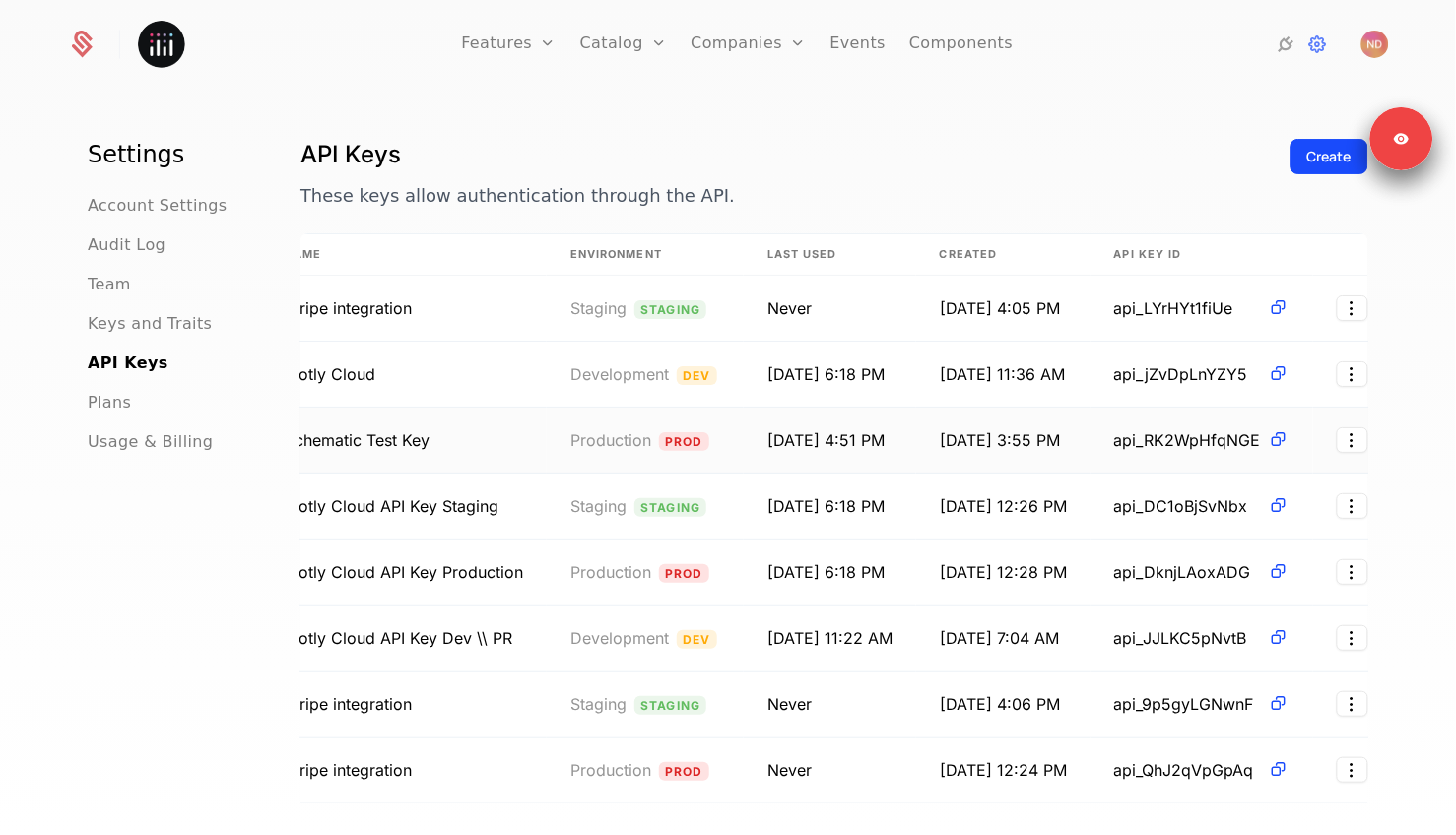
scroll to position [0, 71]
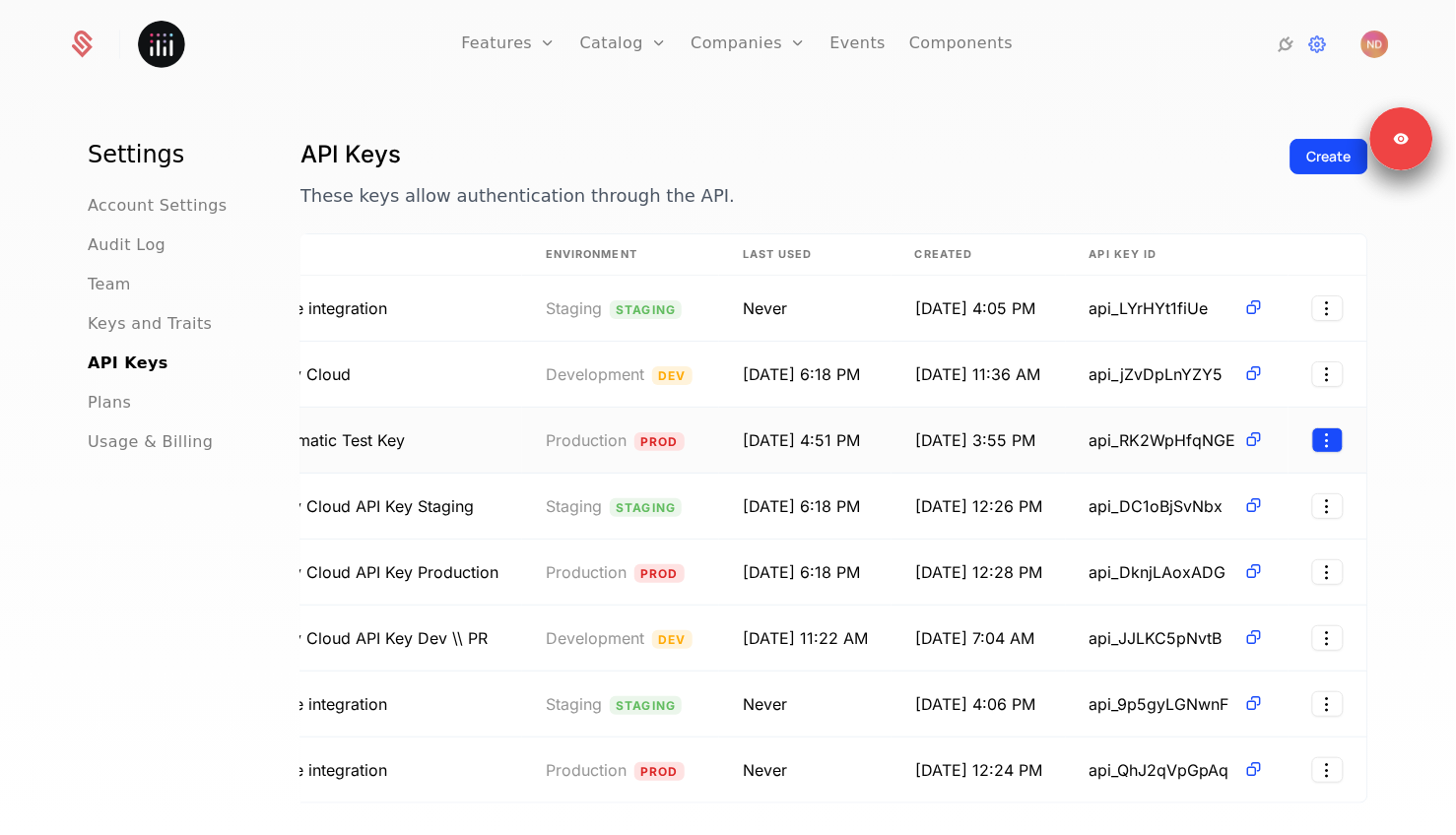
click at [1327, 451] on html "Features Features Flags Catalog Plans Add Ons Configuration Companies Companies…" at bounding box center [728, 418] width 1456 height 835
click at [1226, 545] on div "Revoke" at bounding box center [1203, 535] width 64 height 28
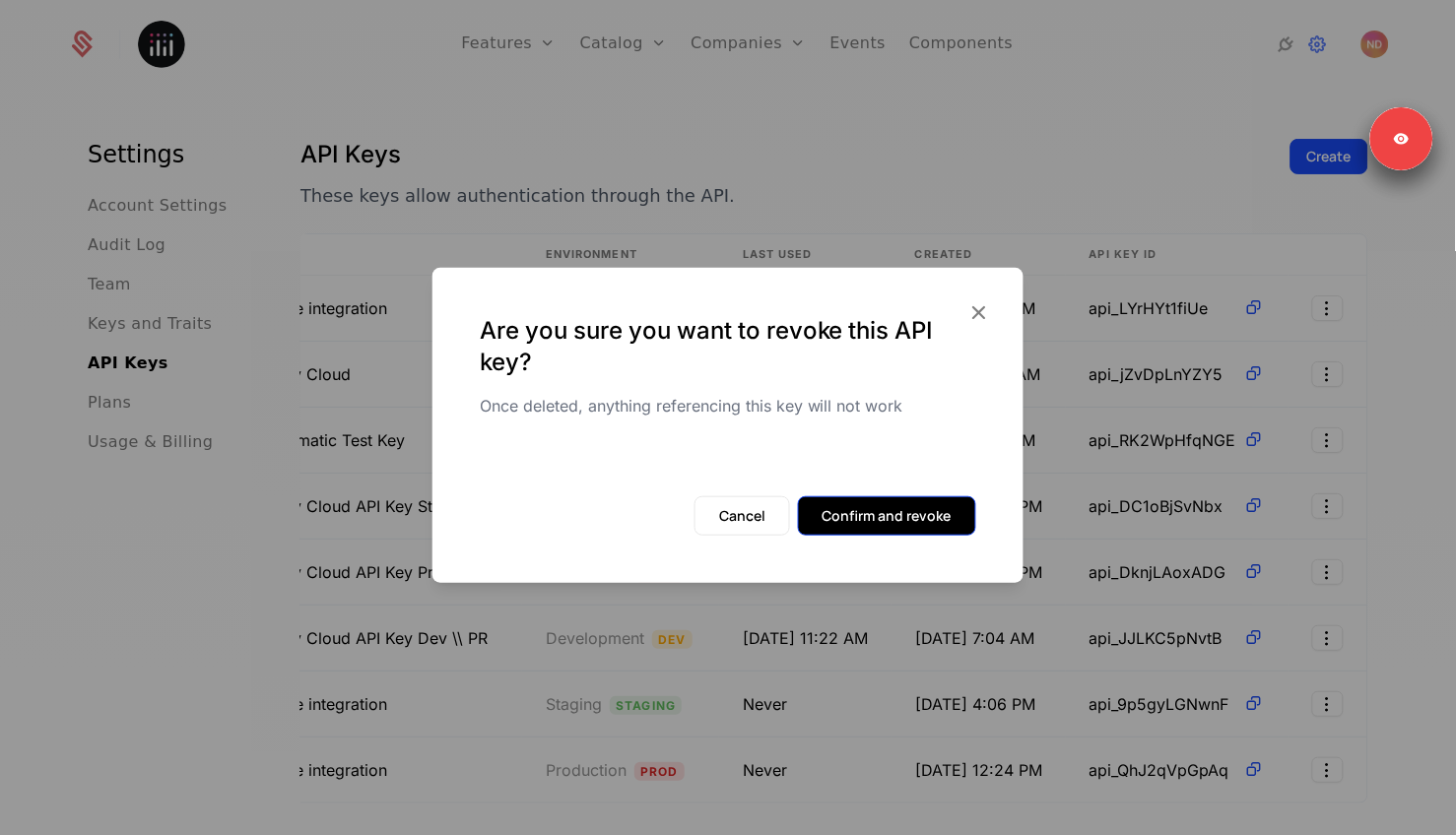
click at [898, 514] on button "Confirm and revoke" at bounding box center [886, 516] width 178 height 40
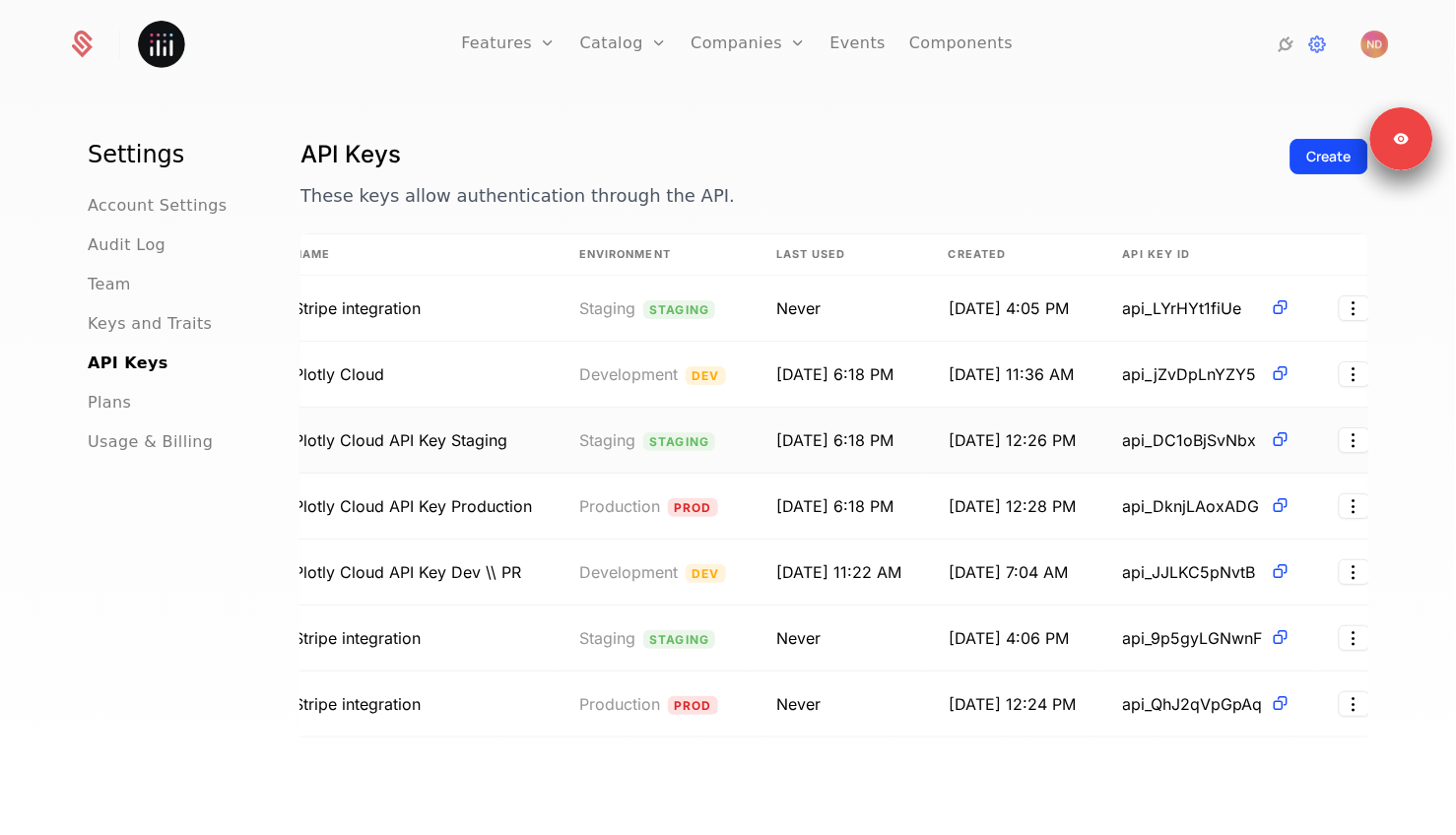
scroll to position [0, 0]
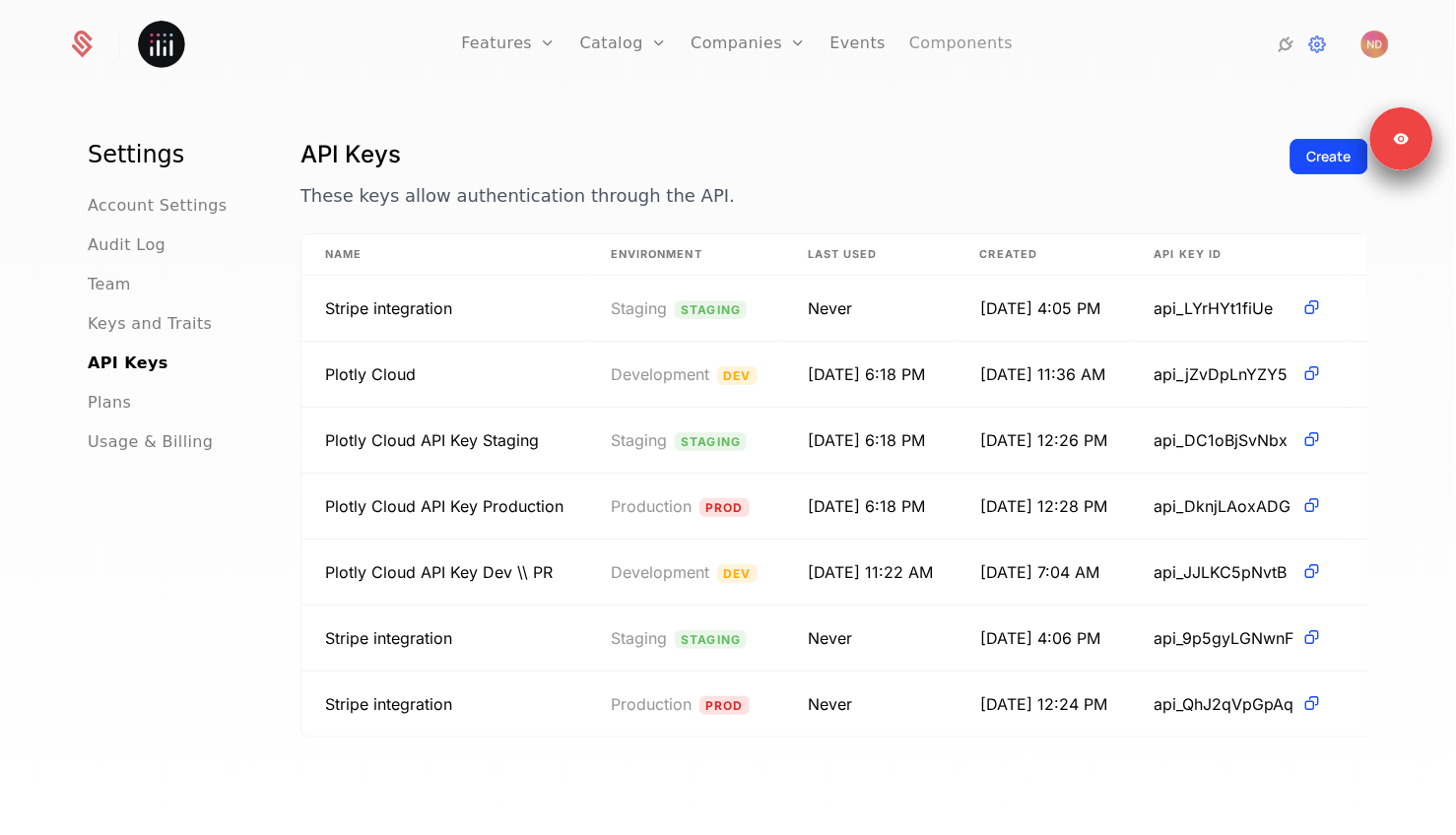
click at [977, 54] on link "Components" at bounding box center [961, 44] width 103 height 88
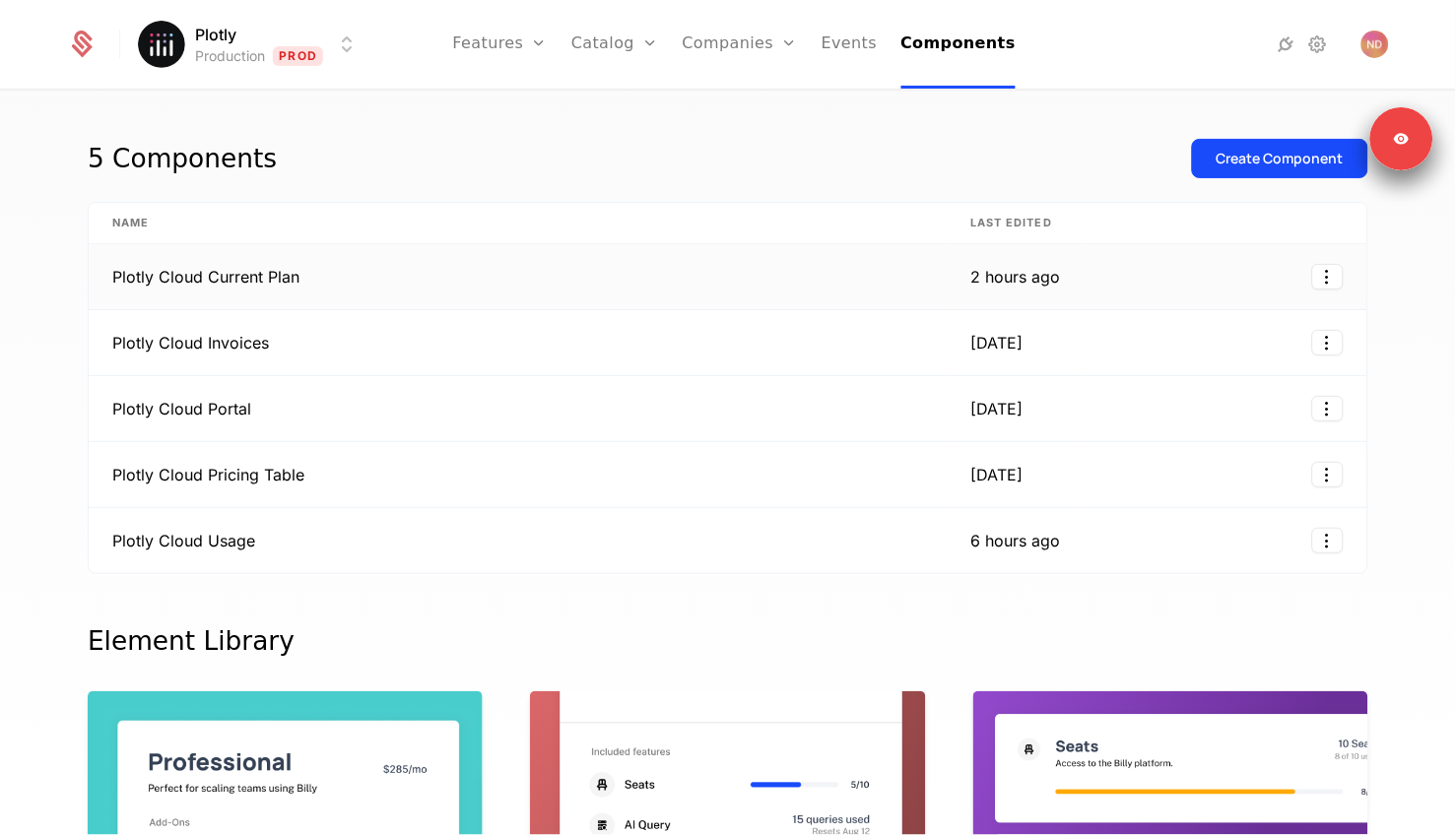
click at [451, 284] on td "Plotly Cloud Current Plan" at bounding box center [517, 277] width 857 height 66
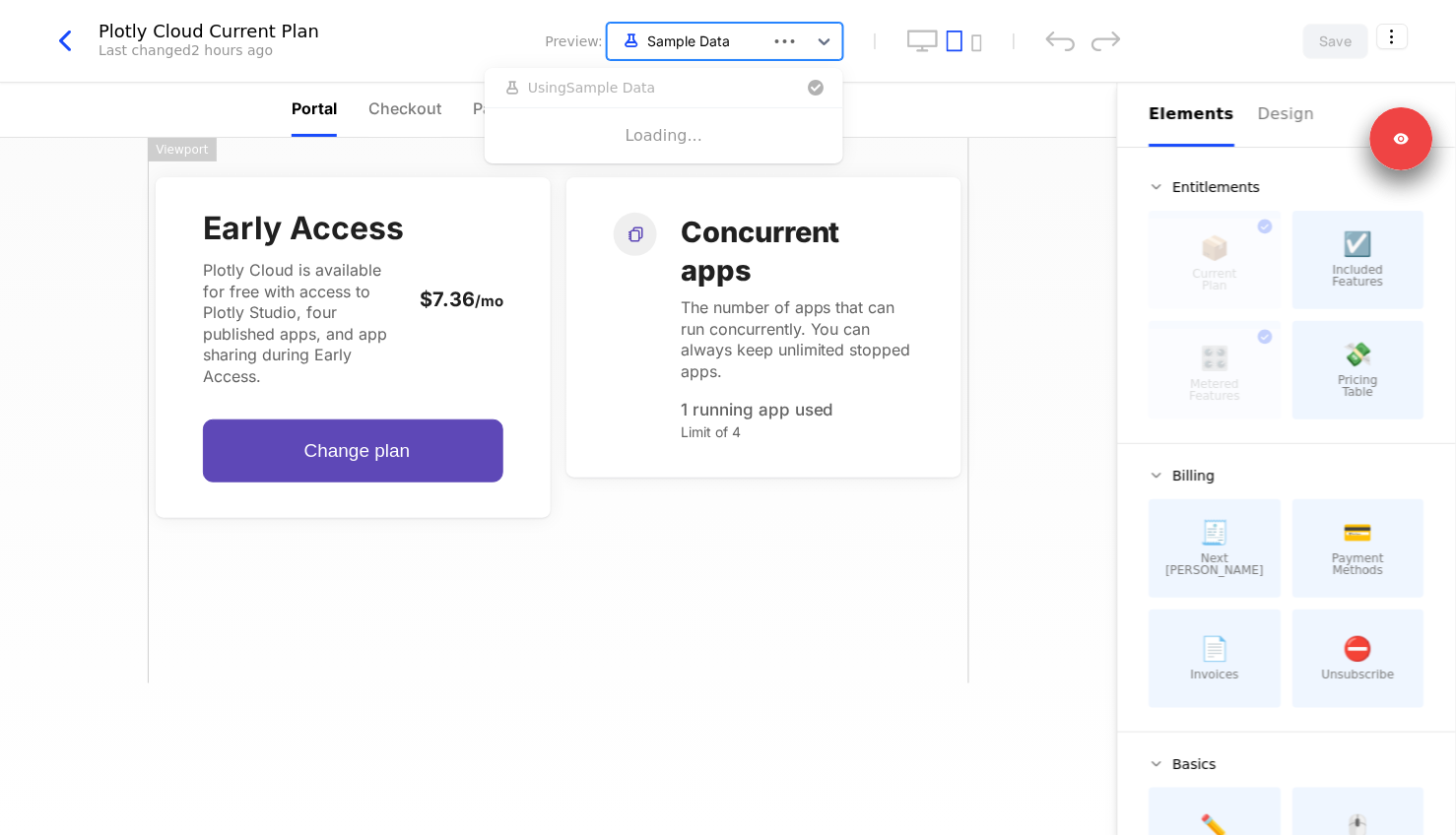
click at [711, 49] on div at bounding box center [687, 41] width 140 height 25
type input "******"
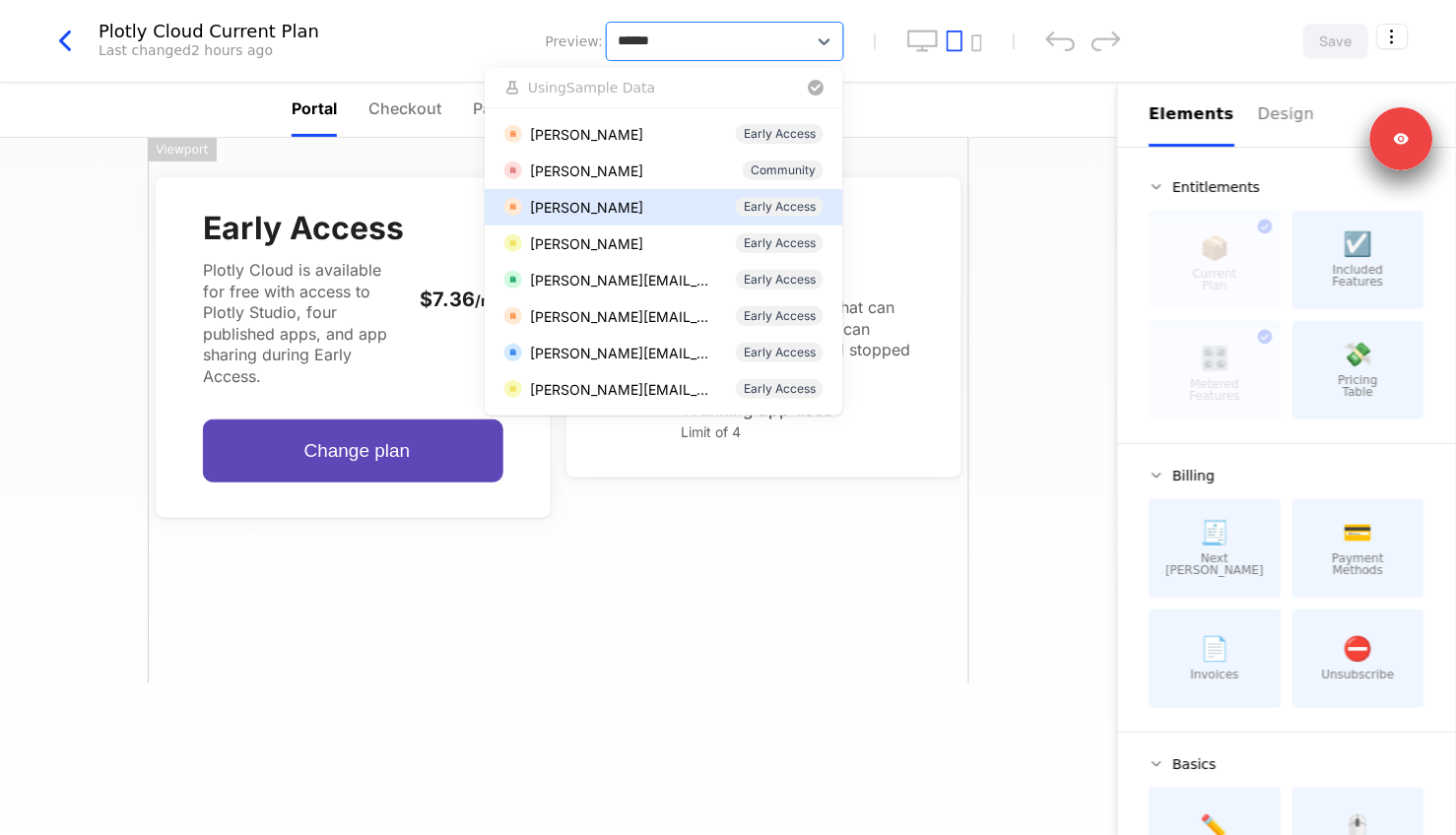
click at [592, 211] on div "Nathan Drezner" at bounding box center [587, 207] width 113 height 21
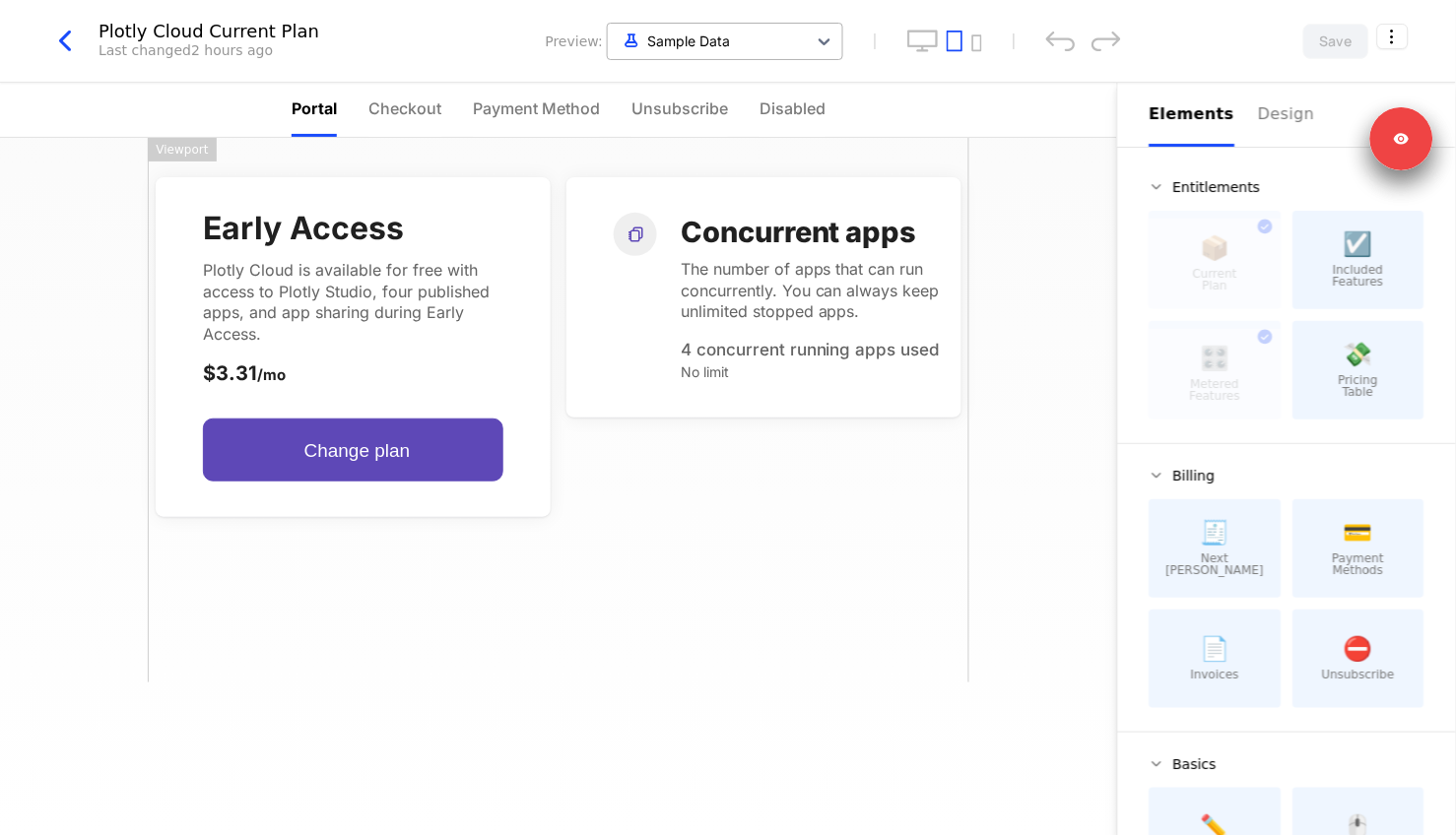
click at [711, 40] on div at bounding box center [707, 41] width 179 height 25
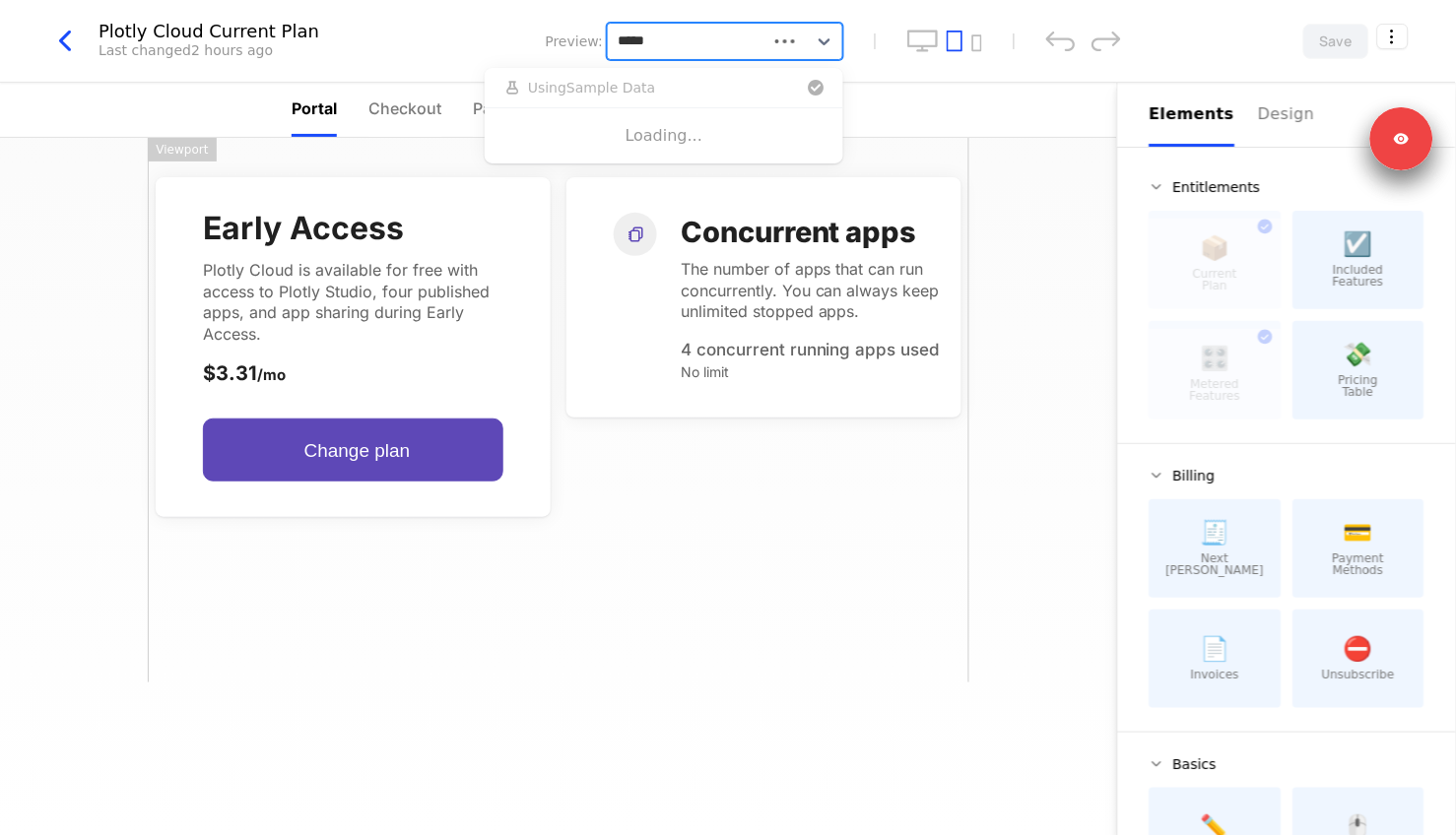
type input "******"
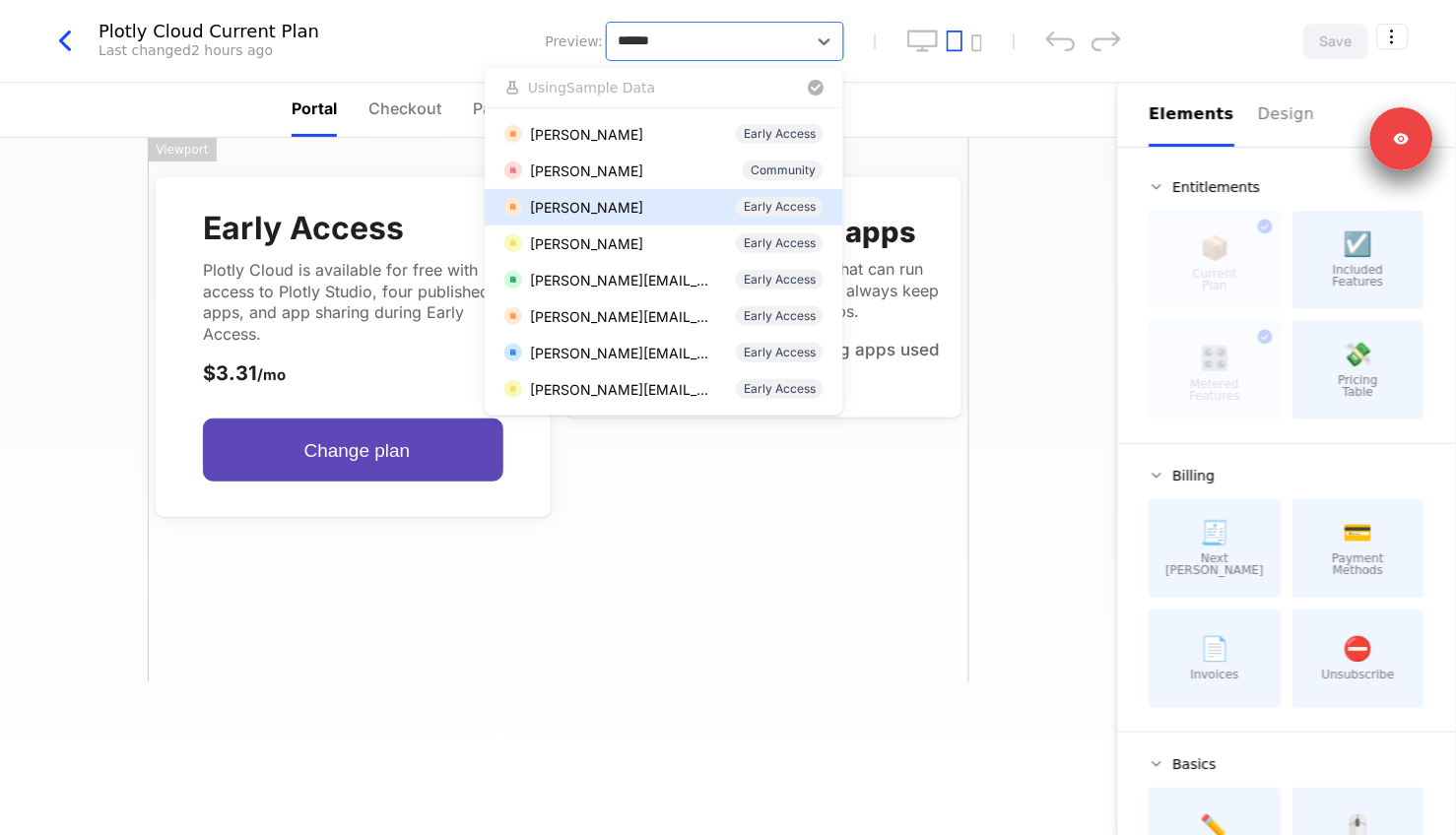
click at [608, 203] on div "Nathan Drezner" at bounding box center [587, 207] width 113 height 21
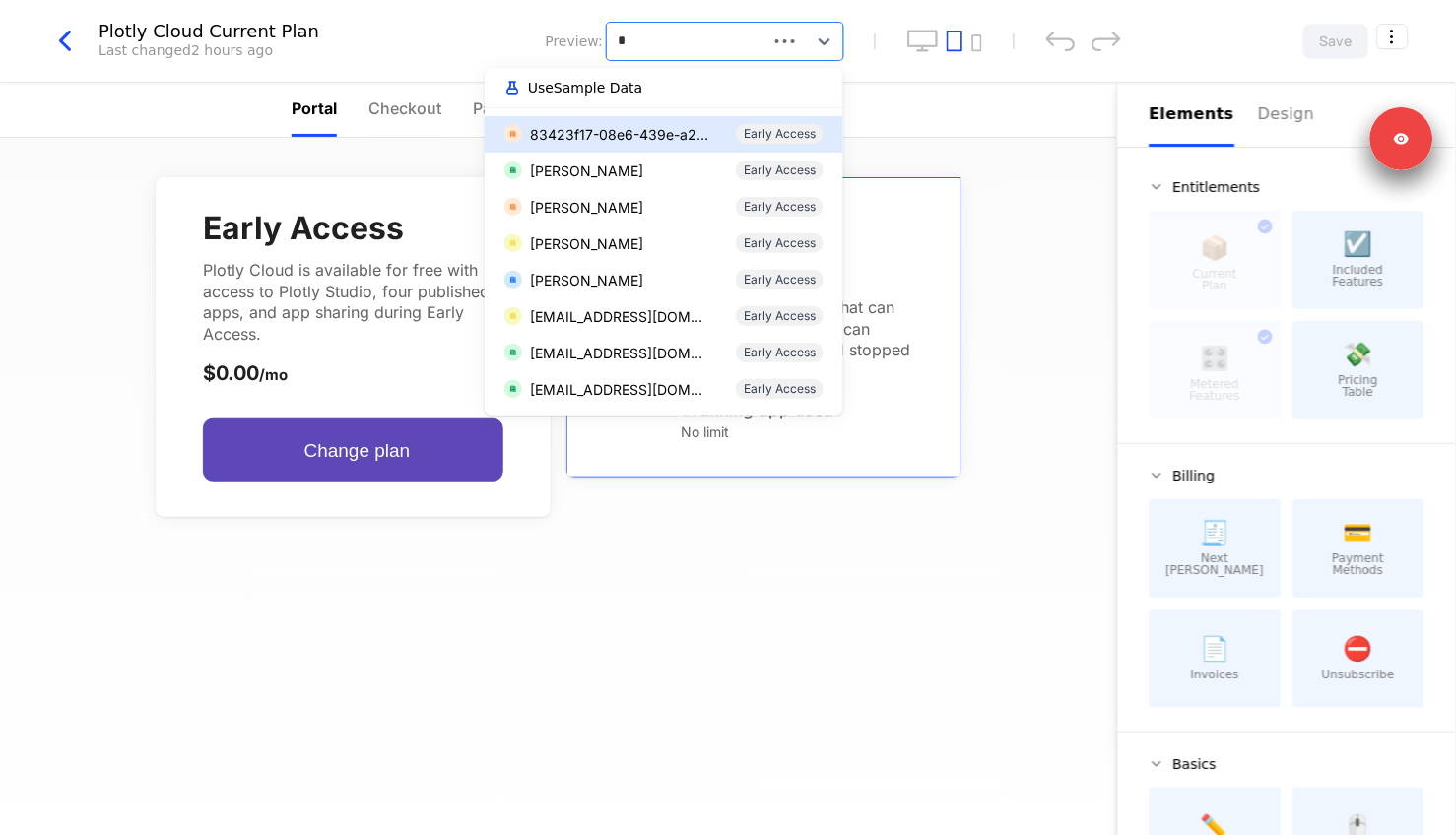
type input "**"
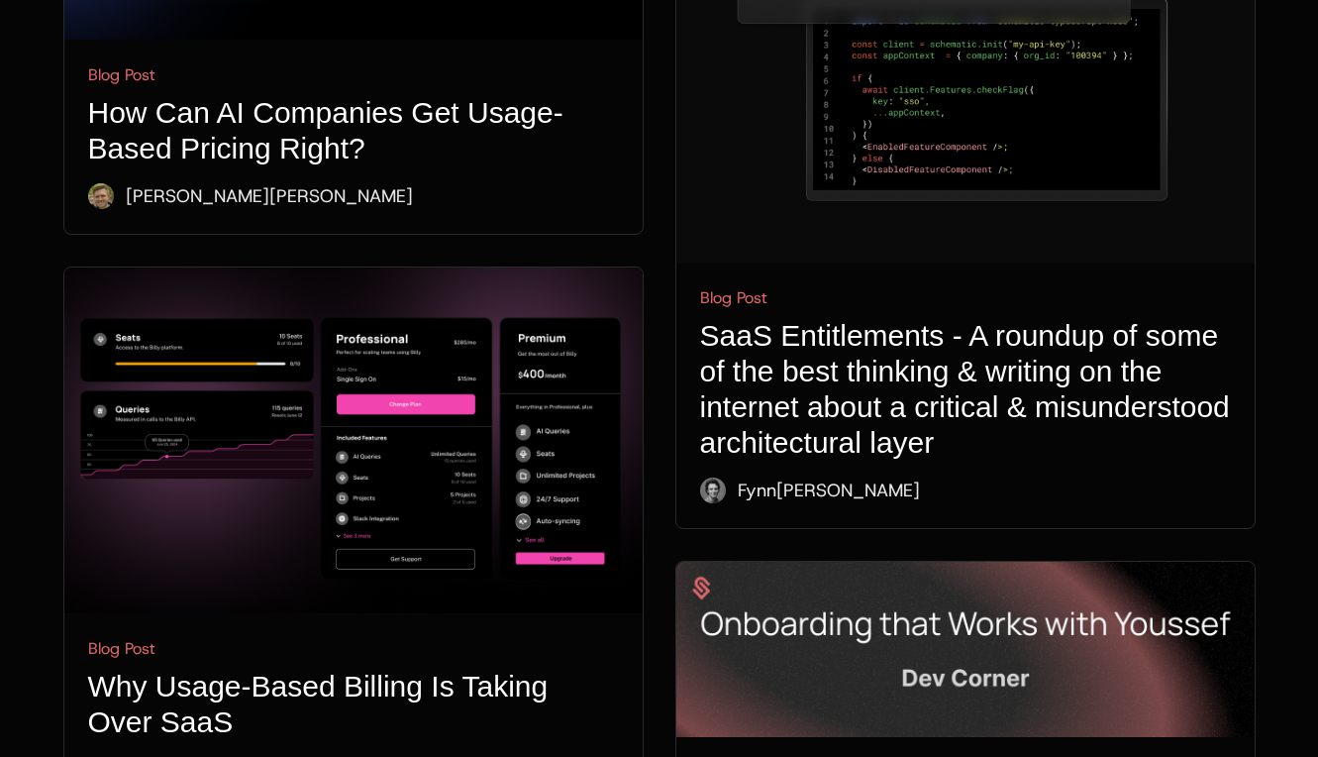
scroll to position [3581, 0]
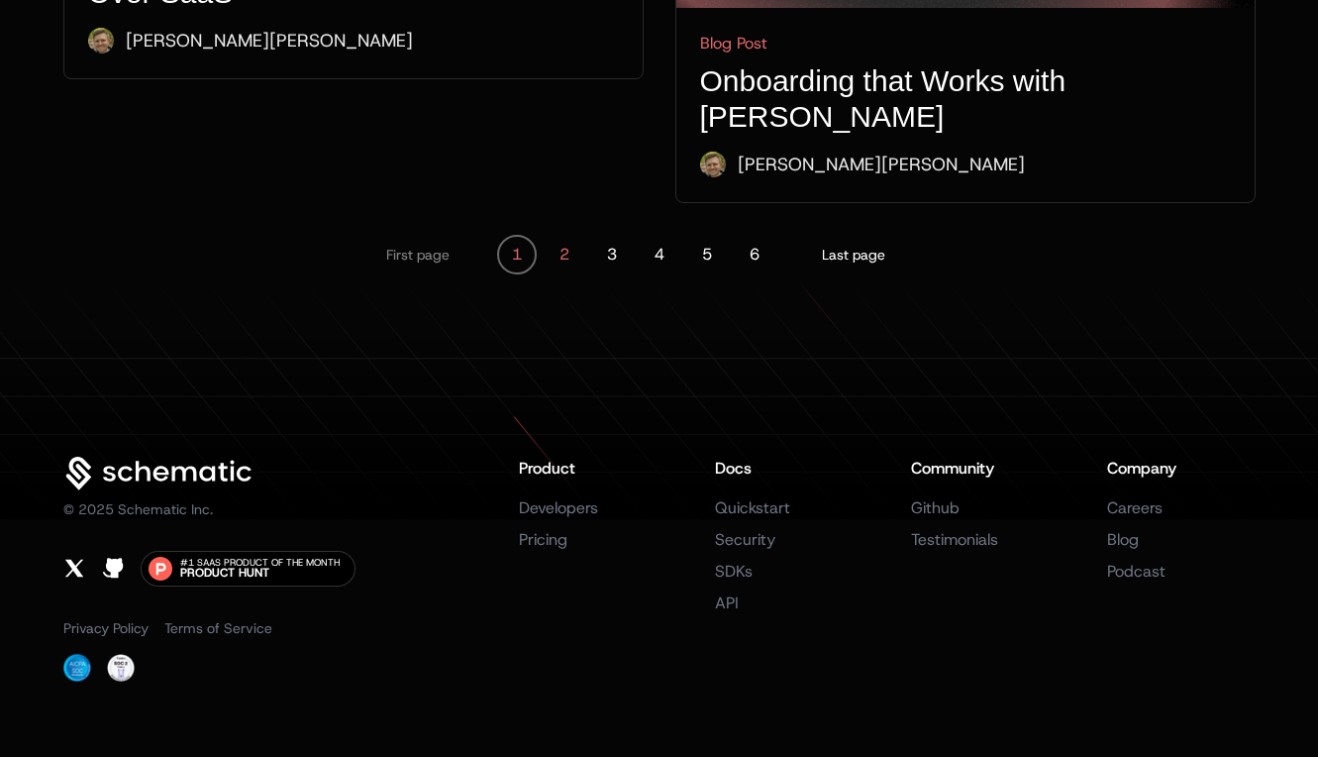
click at [565, 235] on button "2" at bounding box center [565, 255] width 40 height 40
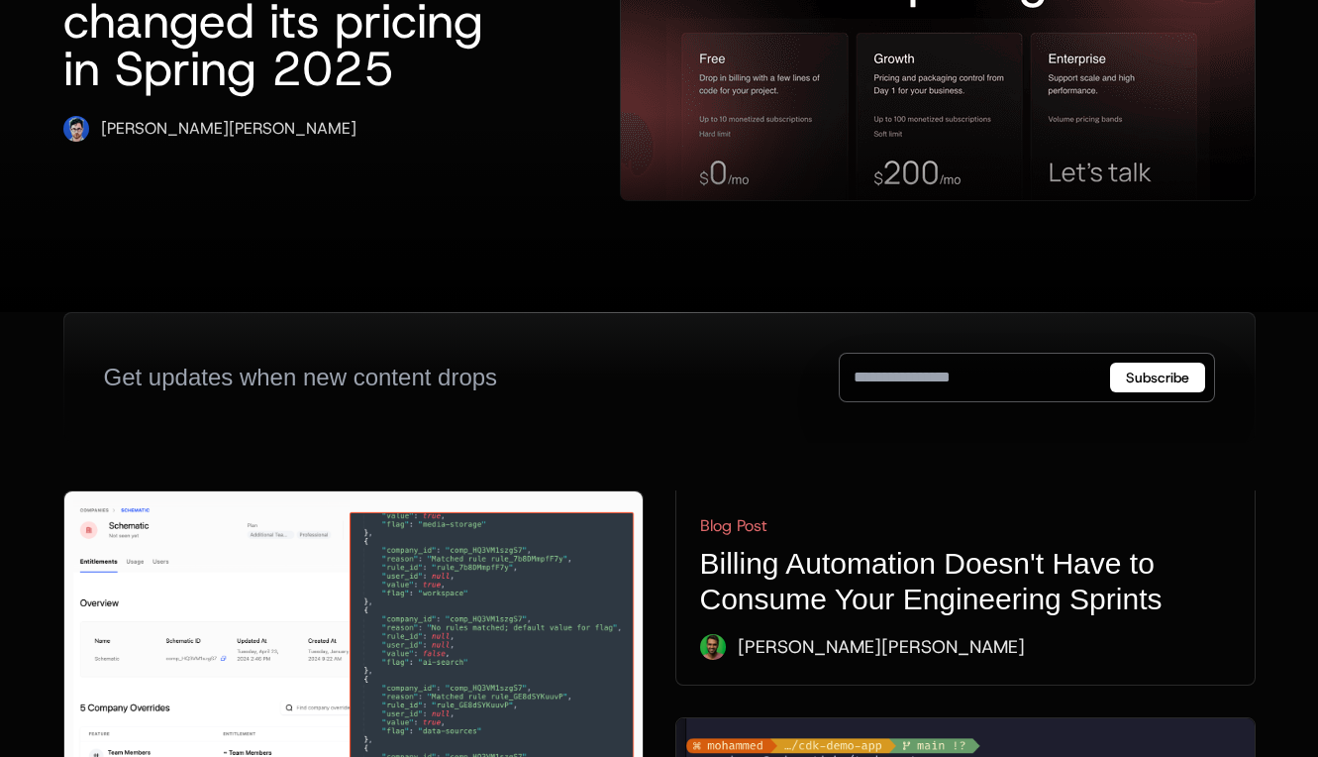
scroll to position [273, 0]
